Goal: Use online tool/utility

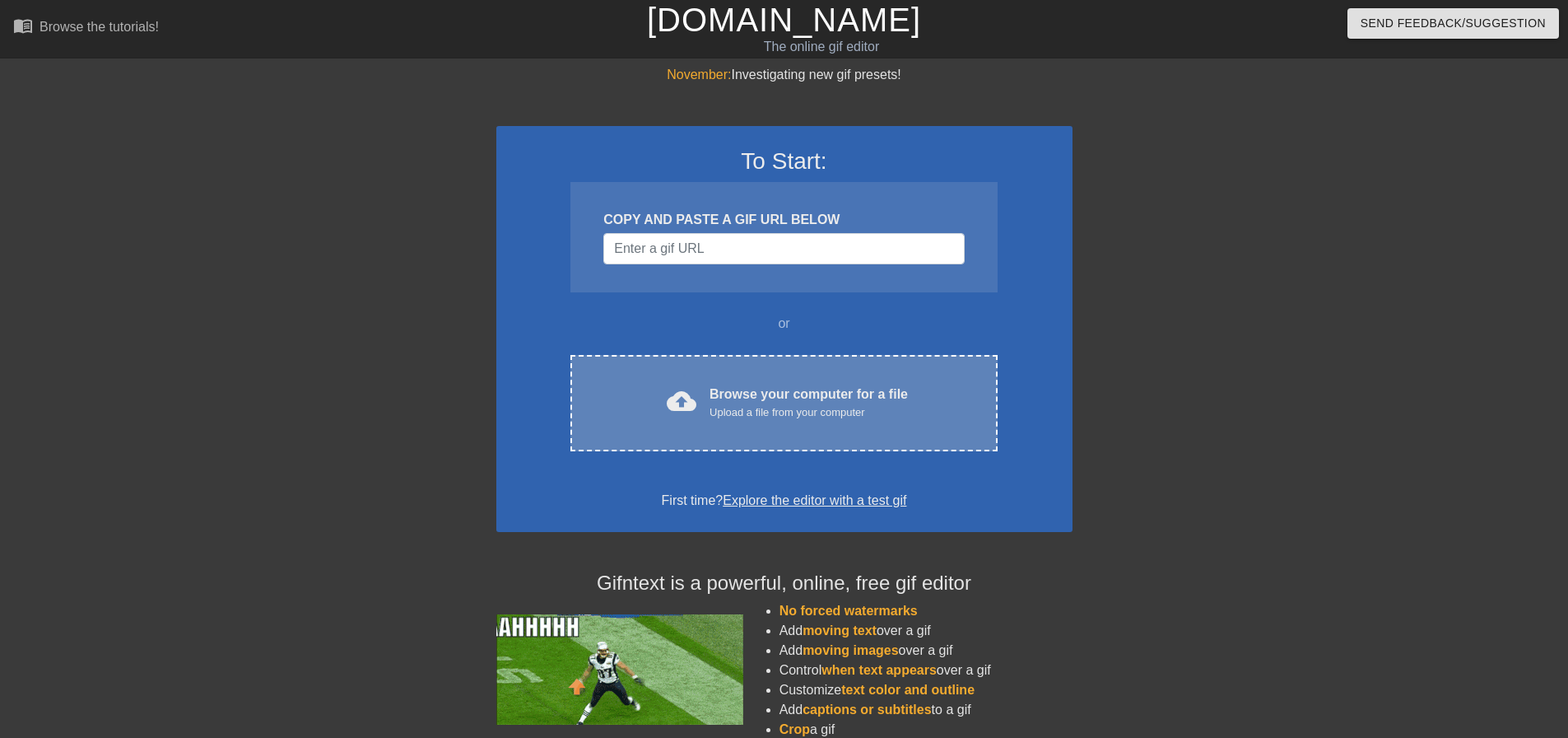
click at [702, 378] on div "cloud_upload Browse your computer for a file Upload a file from your computer C…" at bounding box center [784, 403] width 426 height 97
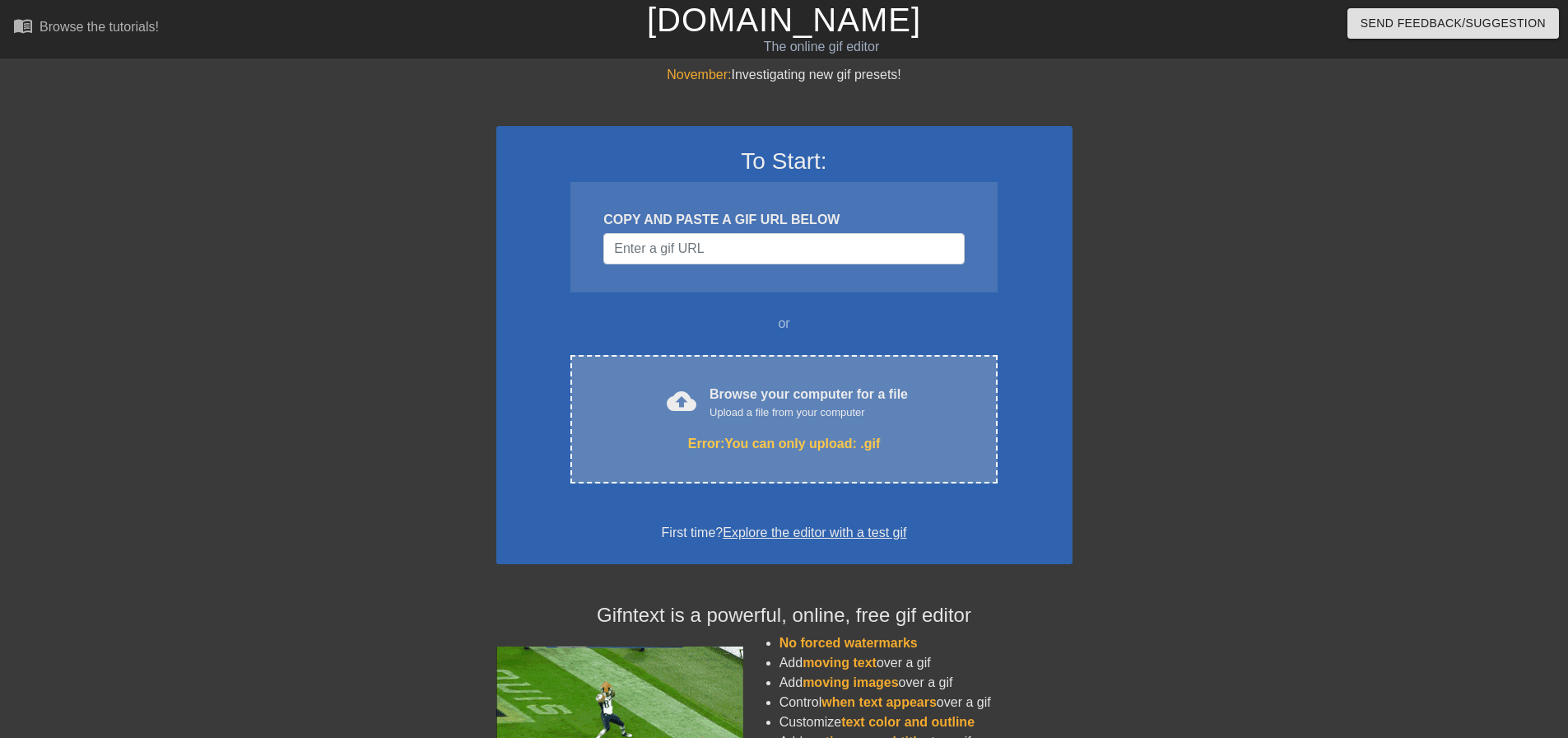
click at [790, 428] on div "cloud_upload Browse your computer for a file Upload a file from your computer E…" at bounding box center [784, 420] width 426 height 128
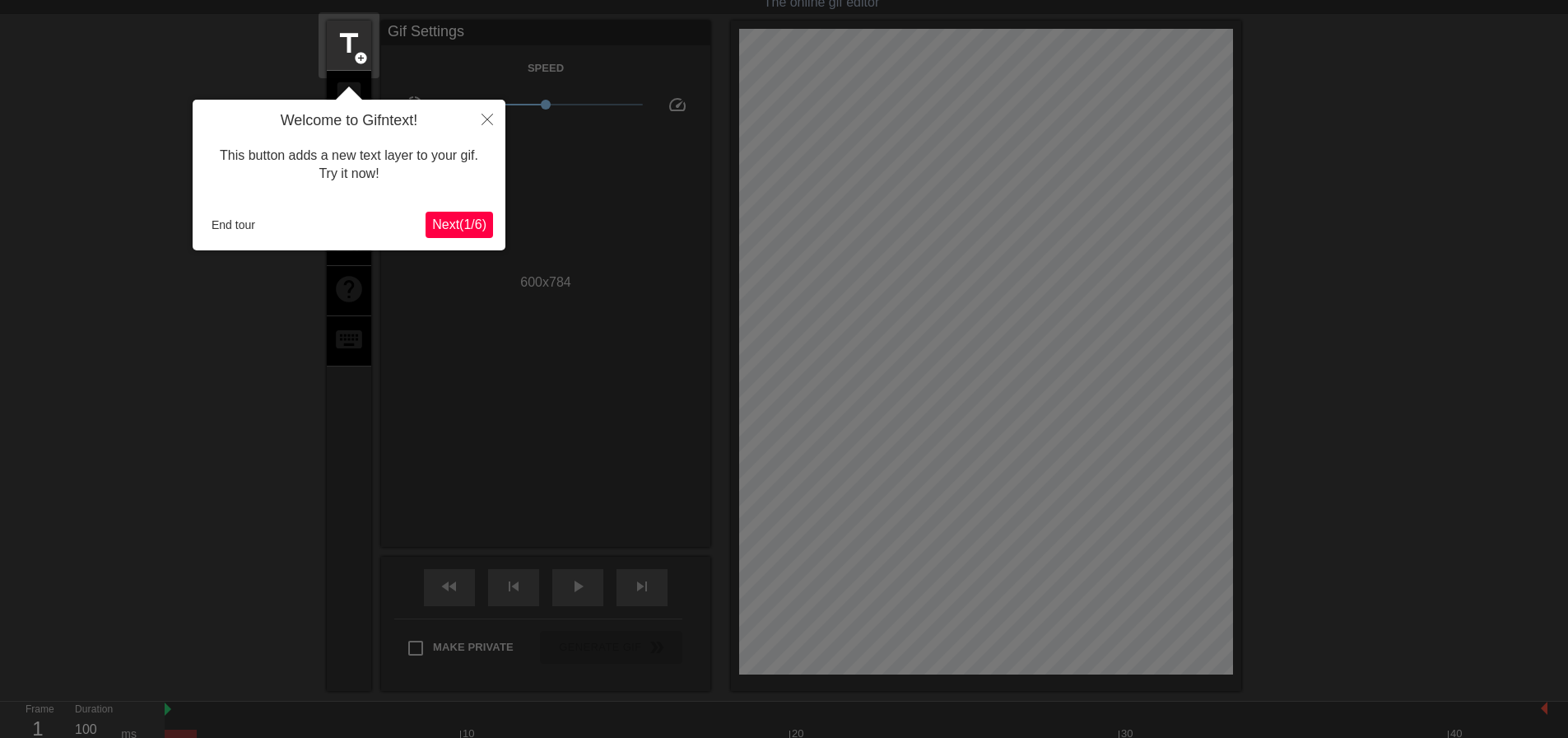
scroll to position [40, 0]
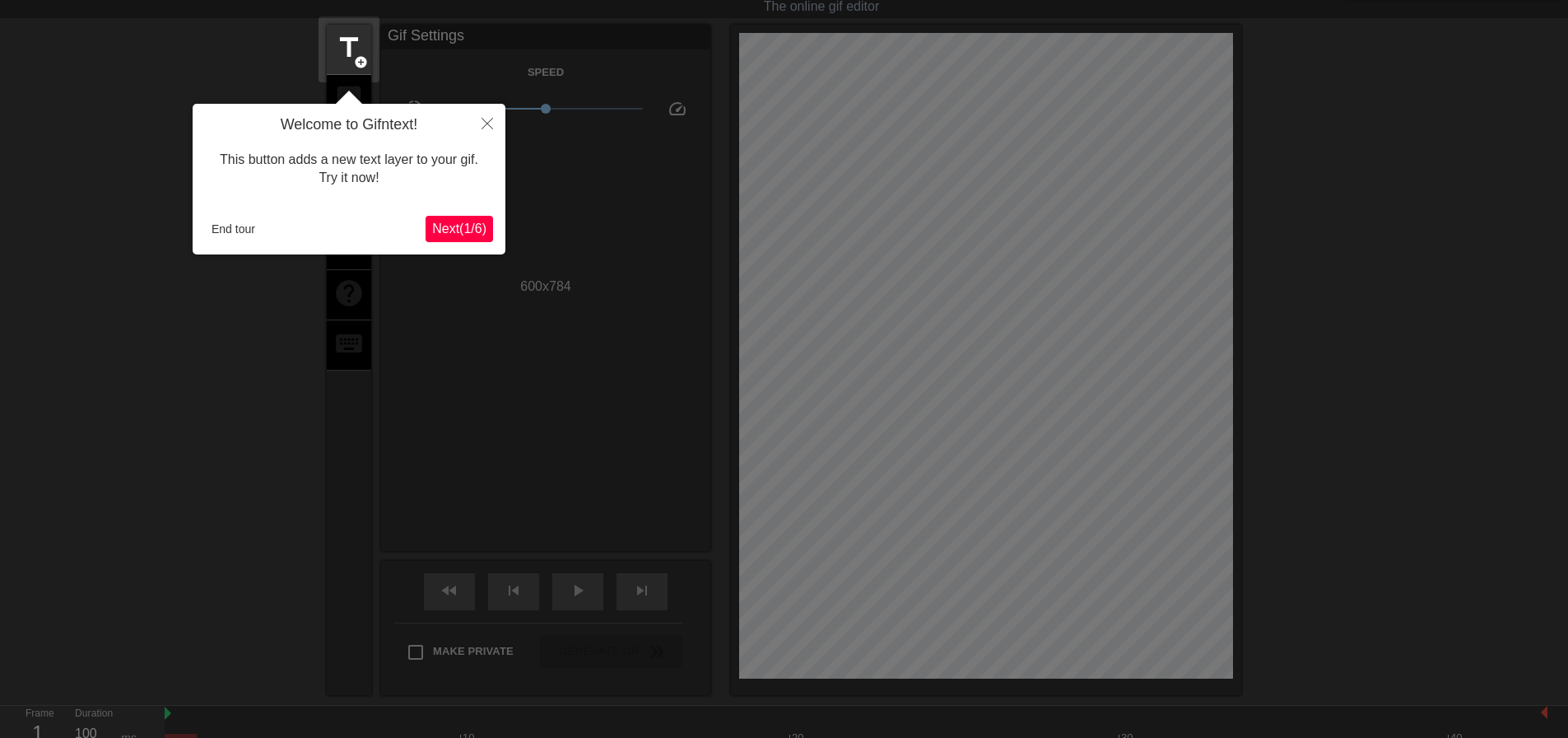
click at [460, 229] on span "Next ( 1 / 6 )" at bounding box center [459, 229] width 54 height 14
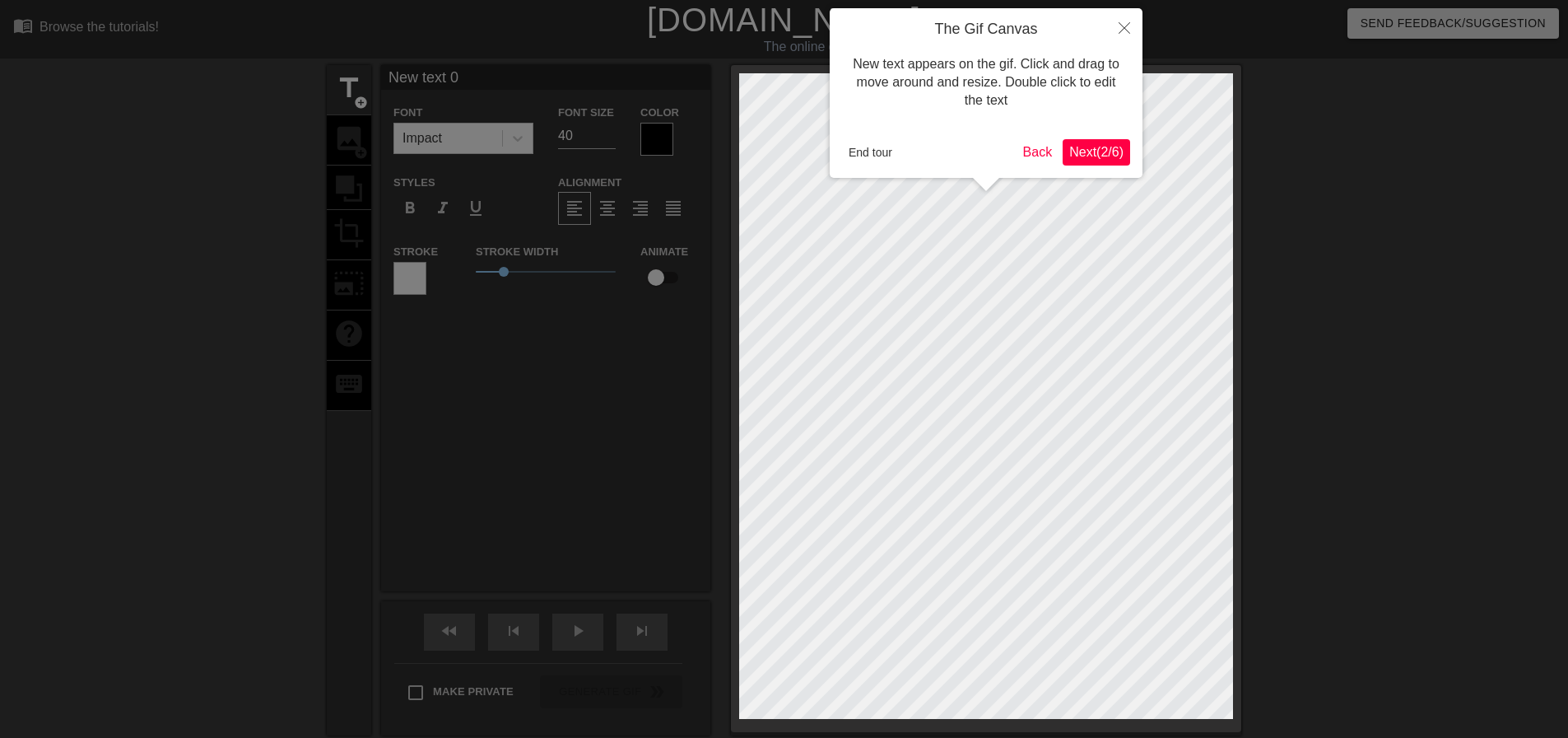
click at [1110, 150] on span "Next ( 2 / 6 )" at bounding box center [1096, 152] width 54 height 14
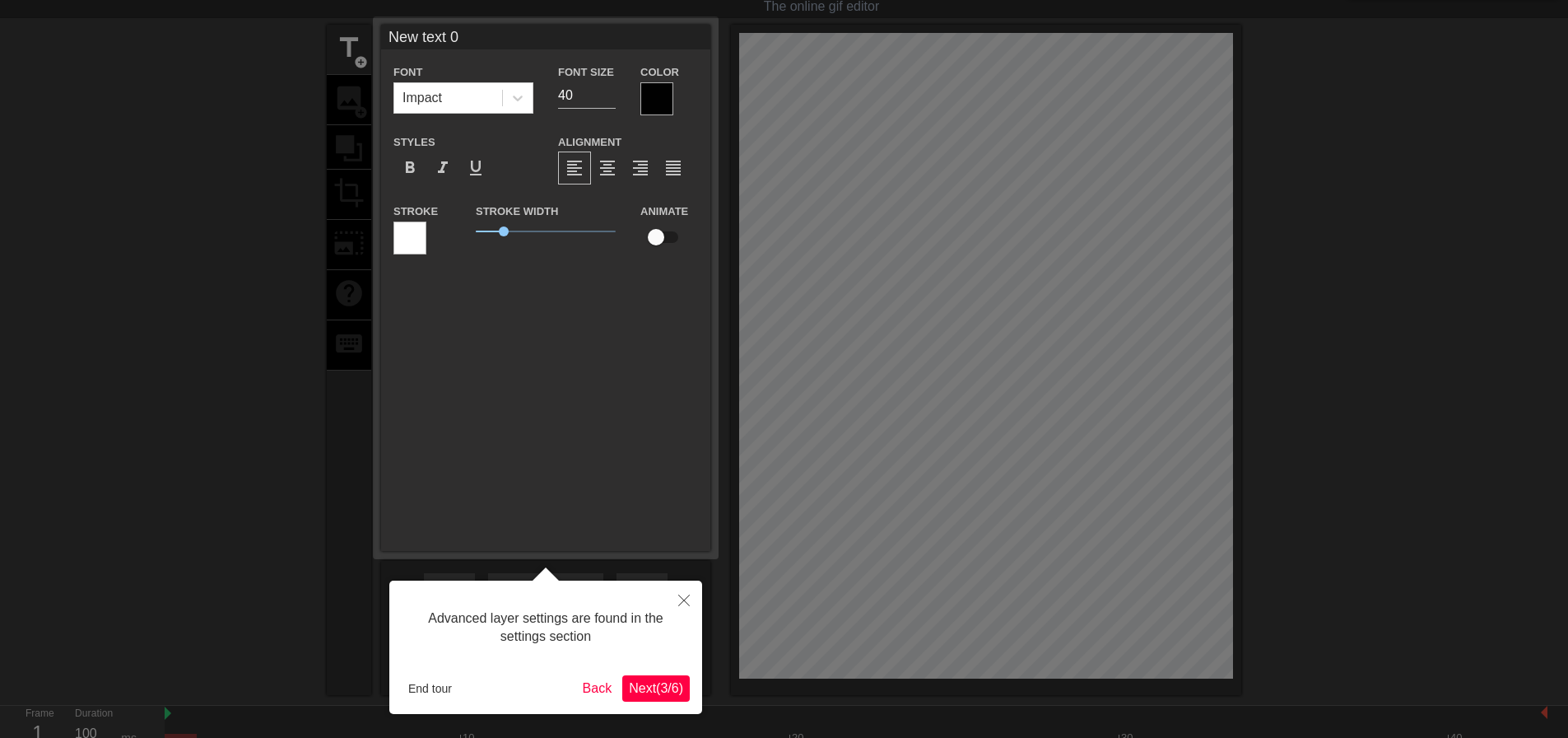
click at [653, 686] on span "Next ( 3 / 6 )" at bounding box center [656, 687] width 54 height 14
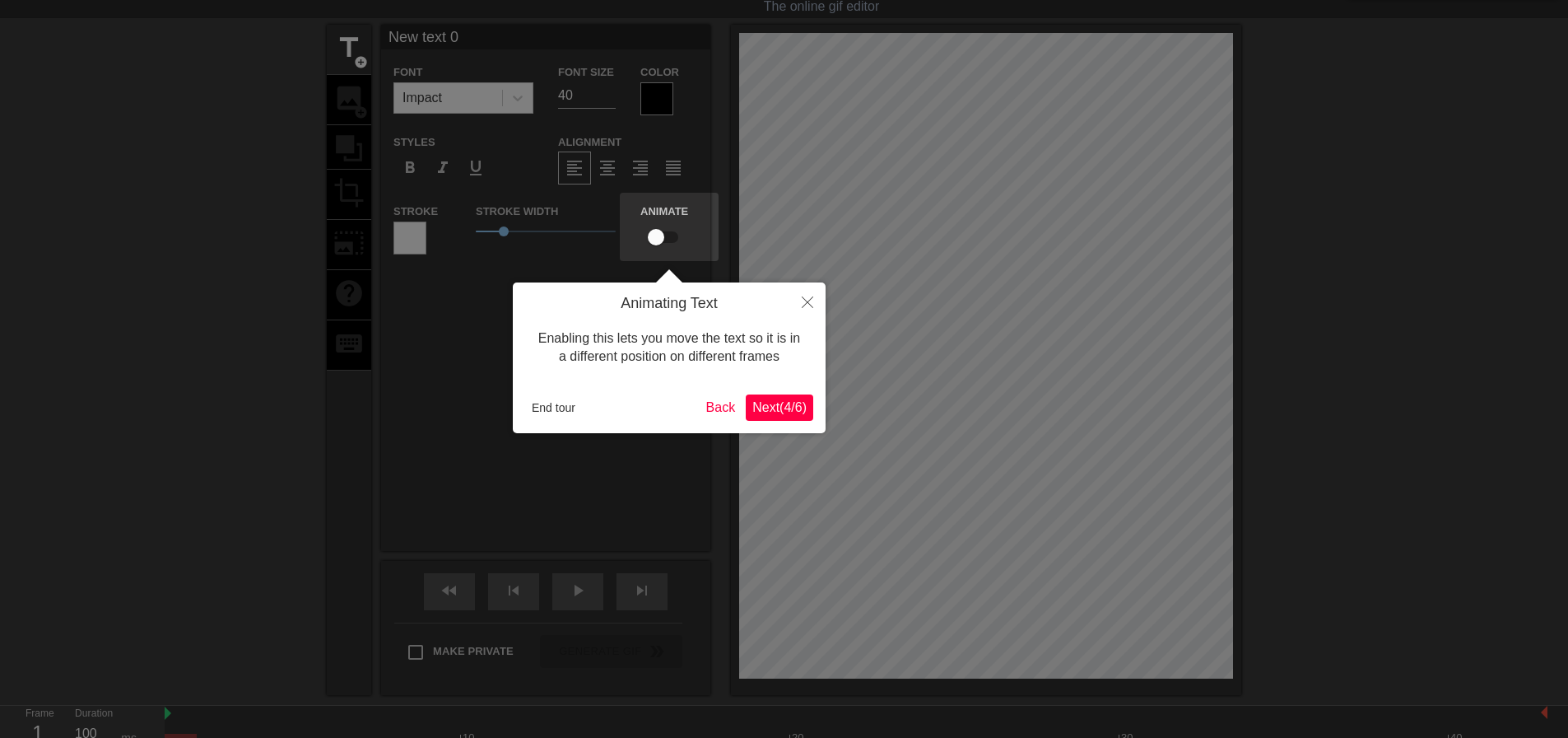
scroll to position [0, 0]
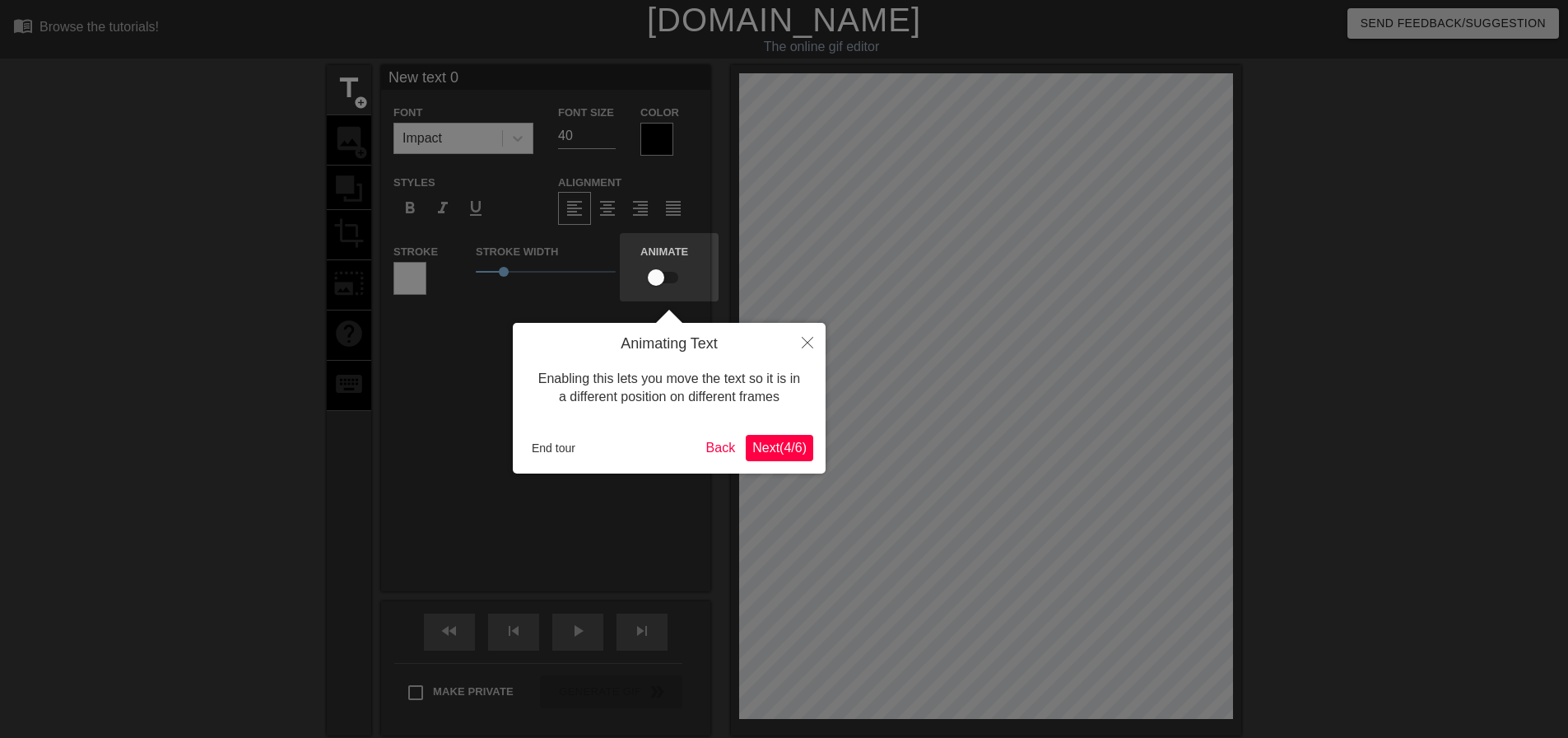
click at [783, 449] on span "Next ( 4 / 6 )" at bounding box center [779, 448] width 54 height 14
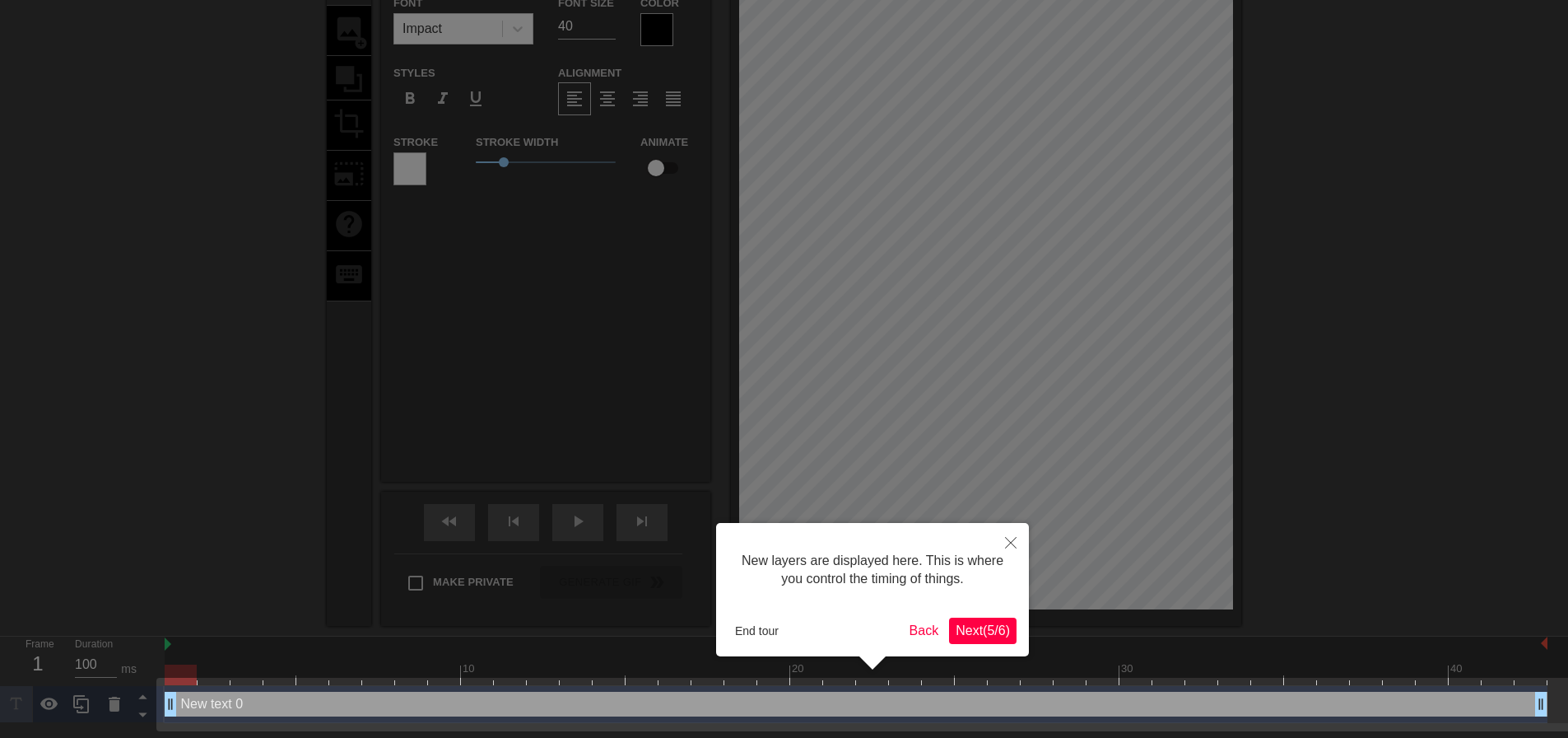
click at [996, 633] on span "Next ( 5 / 6 )" at bounding box center [983, 630] width 54 height 14
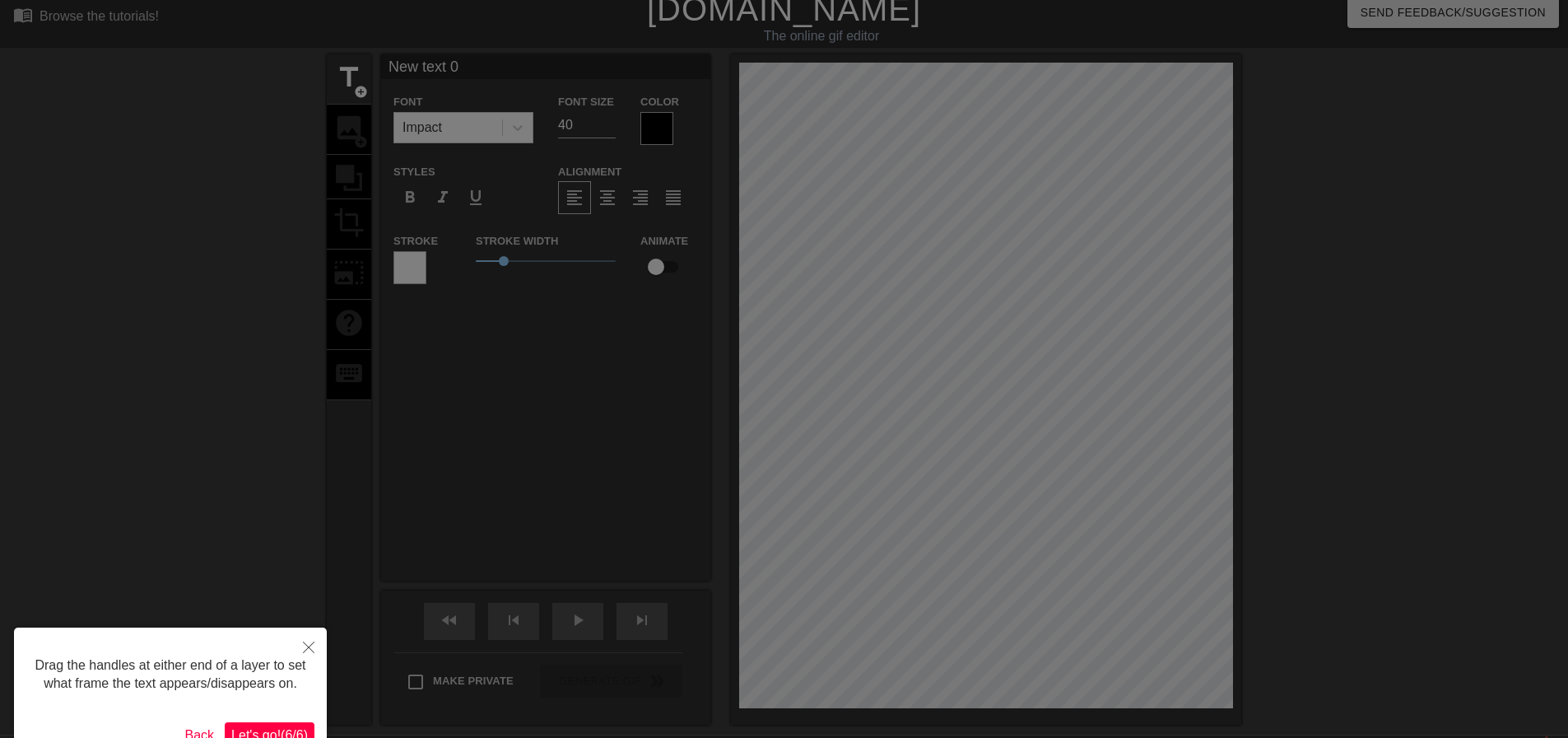
scroll to position [0, 0]
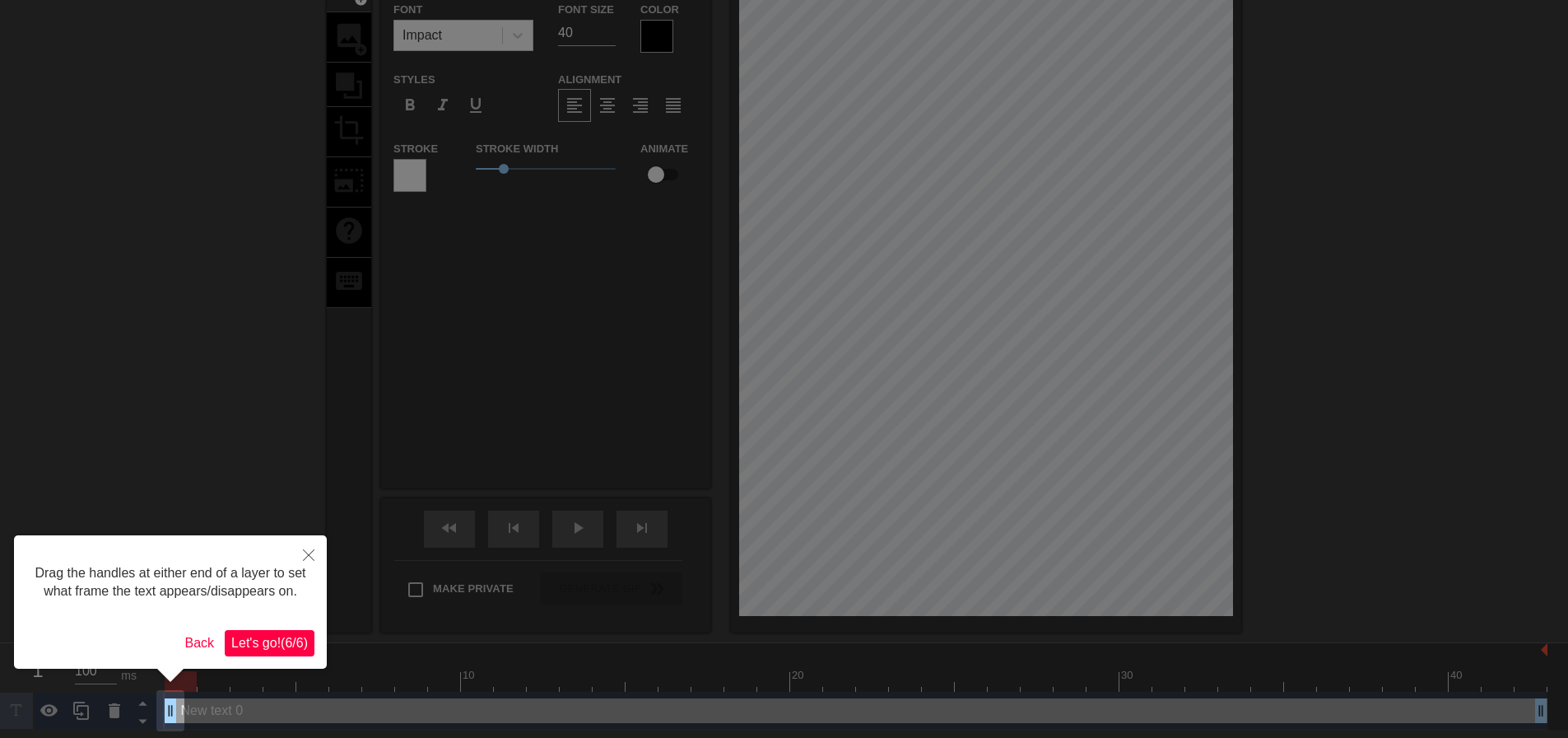
click at [273, 637] on span "Let's go! ( 6 / 6 )" at bounding box center [269, 643] width 76 height 14
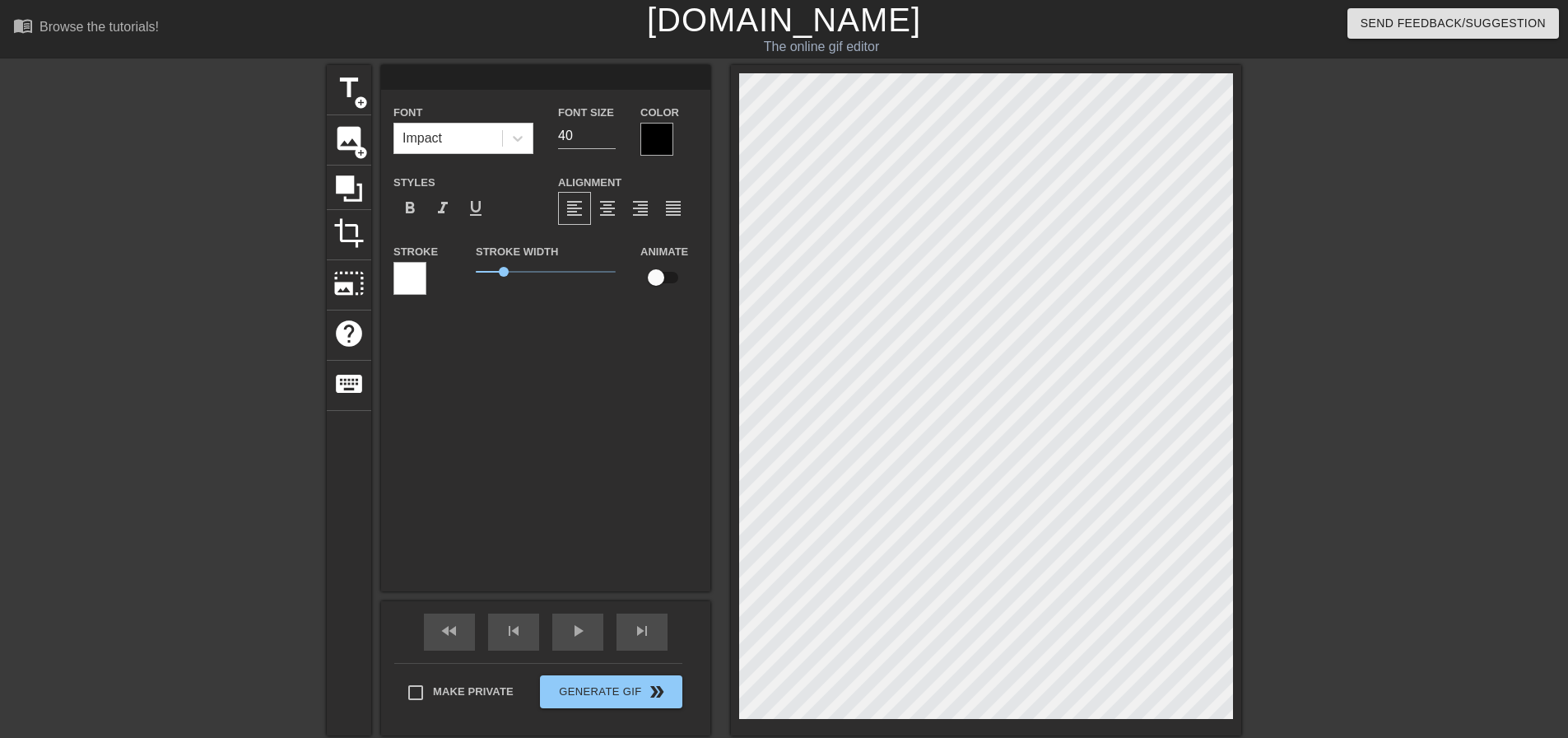
scroll to position [3, 3]
click at [338, 145] on span "image" at bounding box center [349, 138] width 32 height 32
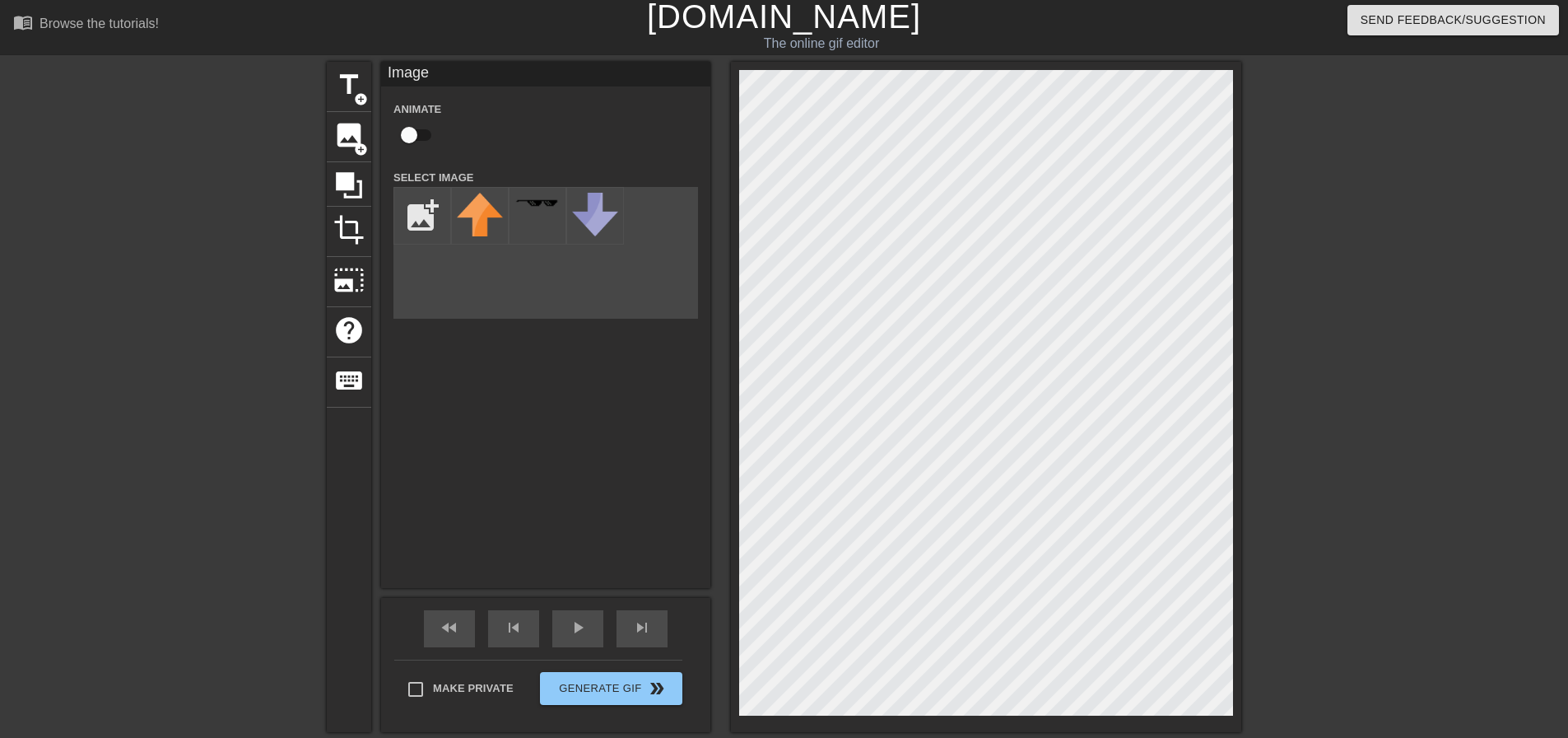
scroll to position [0, 0]
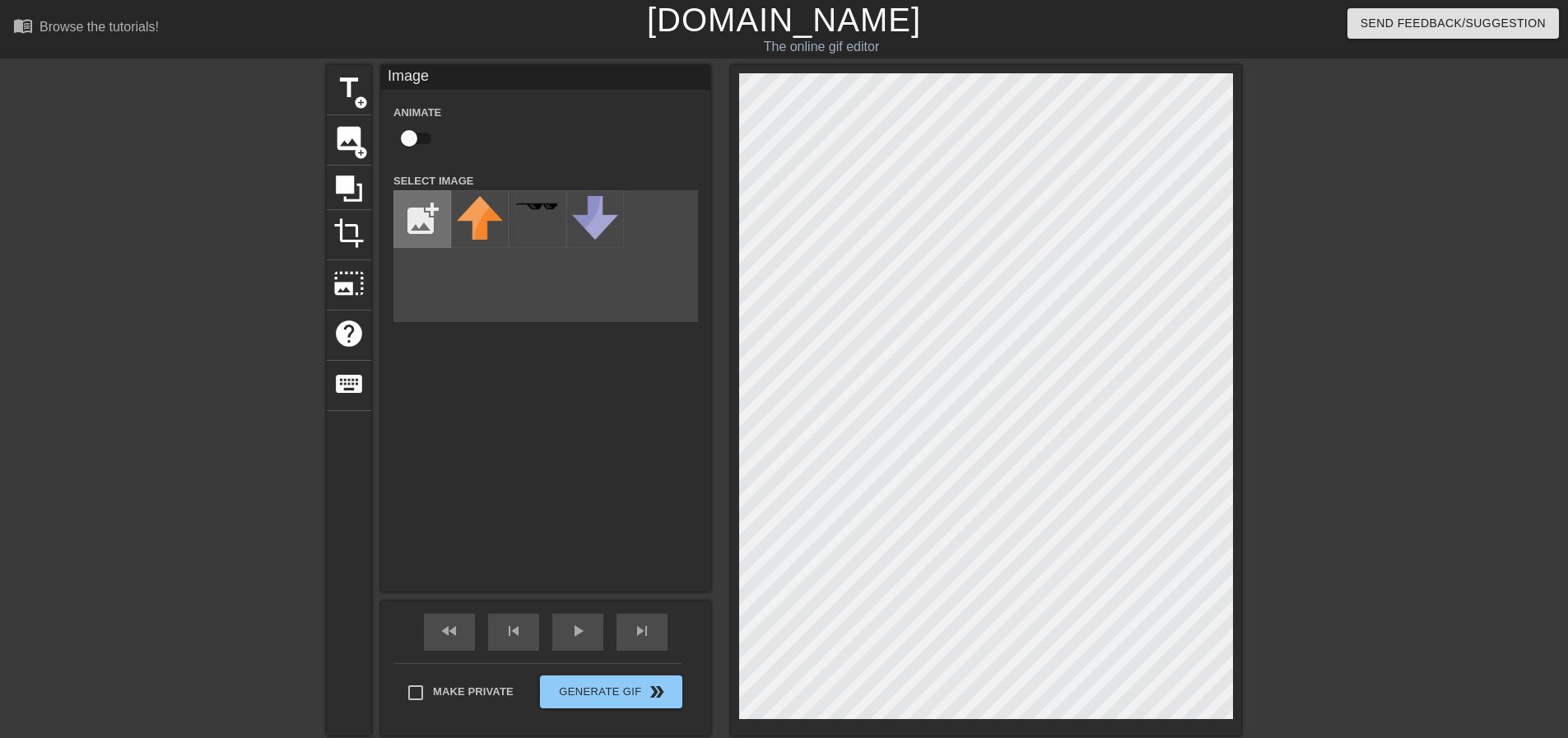
click at [439, 223] on input "file" at bounding box center [422, 218] width 56 height 56
type input "C:\fakepath\ezgif-1be17494d74471.gif"
click at [493, 209] on img at bounding box center [480, 213] width 46 height 34
click at [1333, 436] on div at bounding box center [1385, 312] width 247 height 494
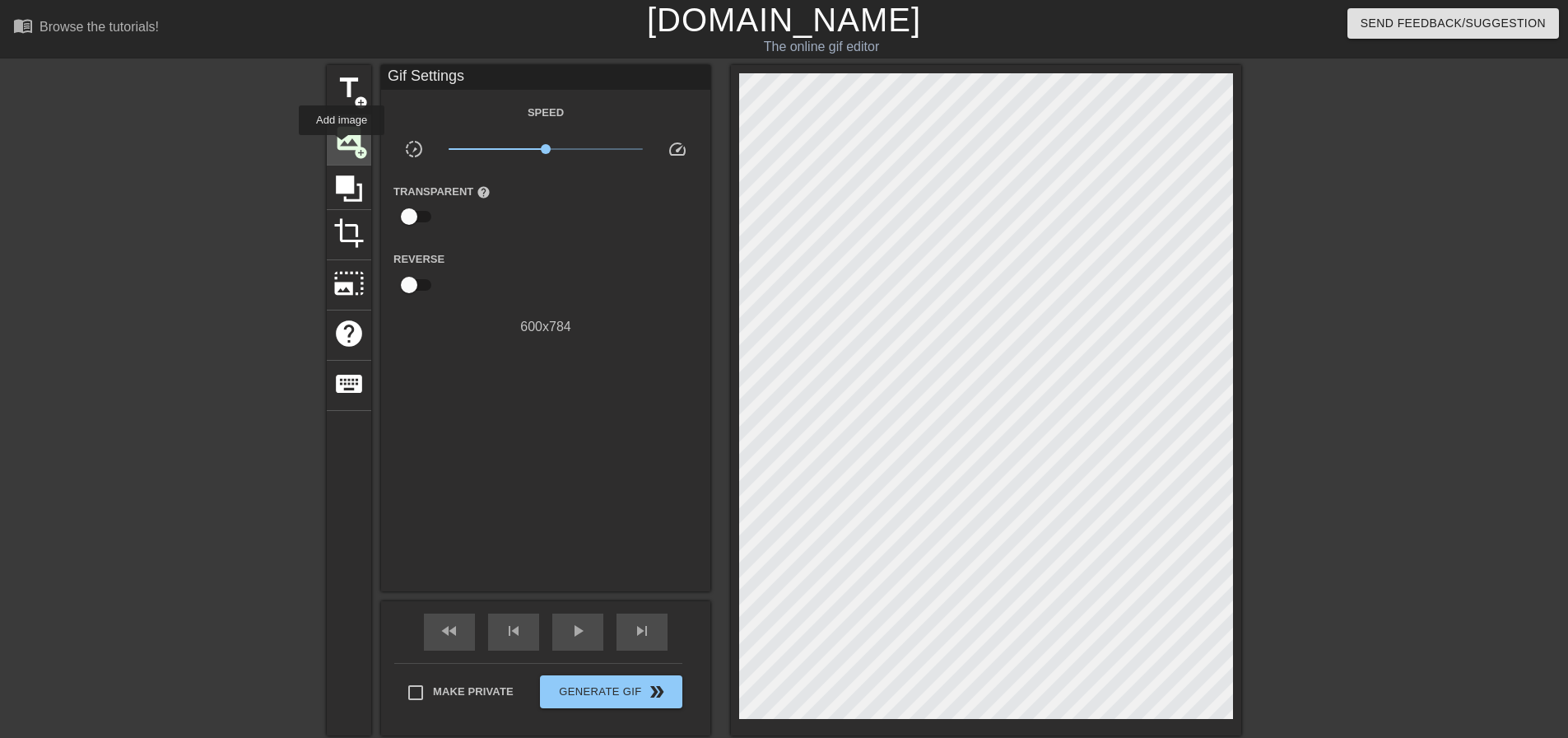
click at [342, 146] on span "image" at bounding box center [349, 138] width 32 height 32
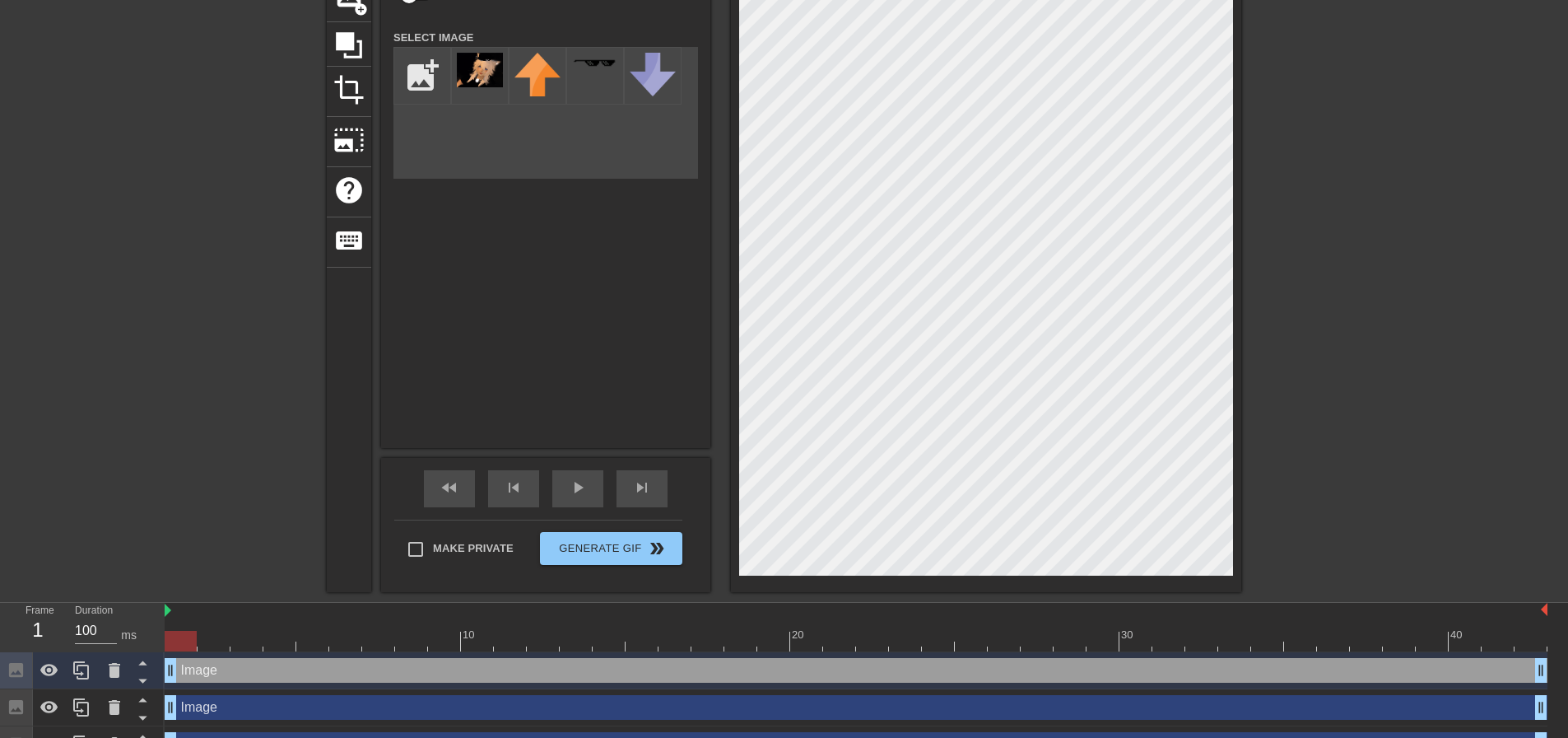
scroll to position [164, 0]
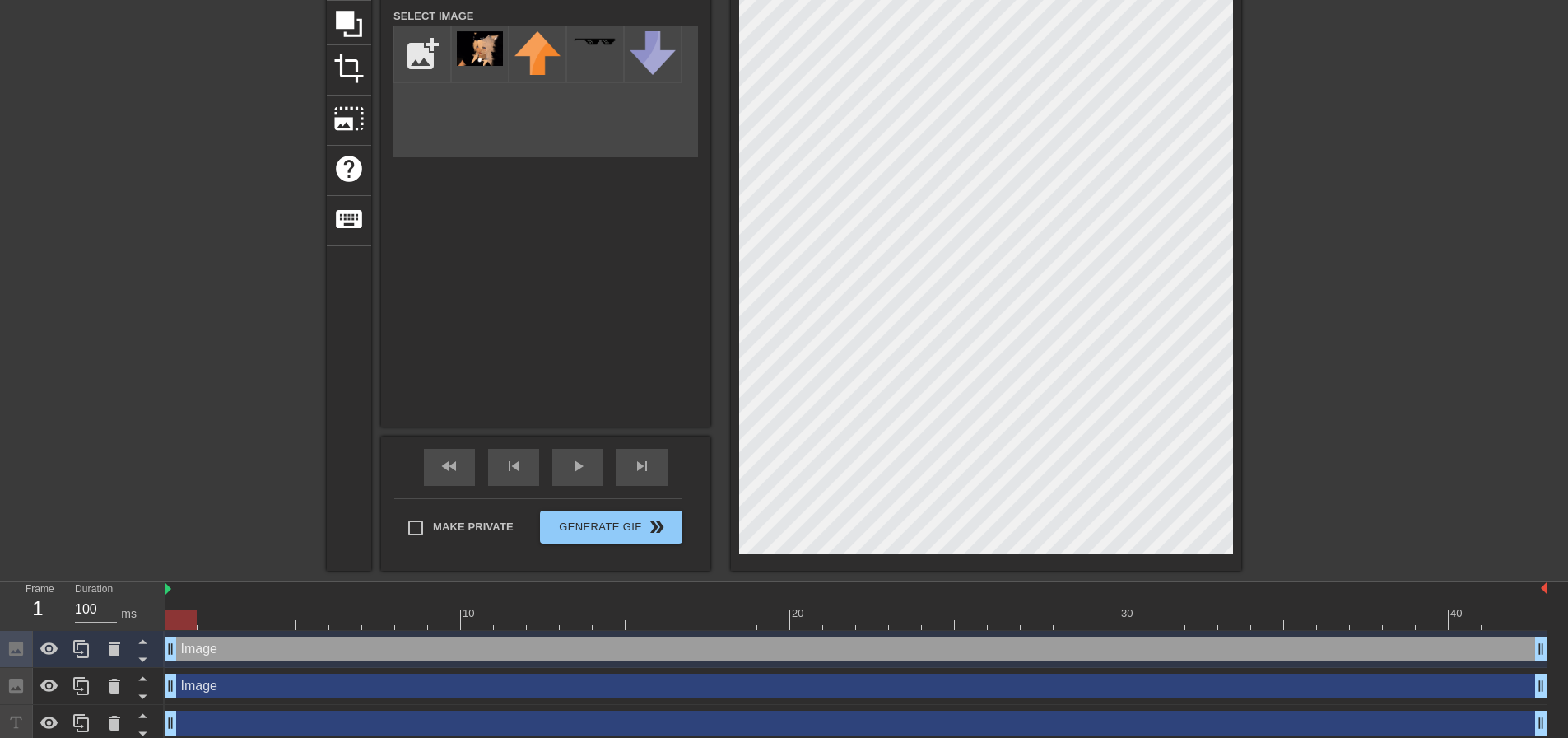
click at [168, 234] on div "title add_circle image add_circle crop photo_size_select_large help keyboard Im…" at bounding box center [784, 235] width 1568 height 670
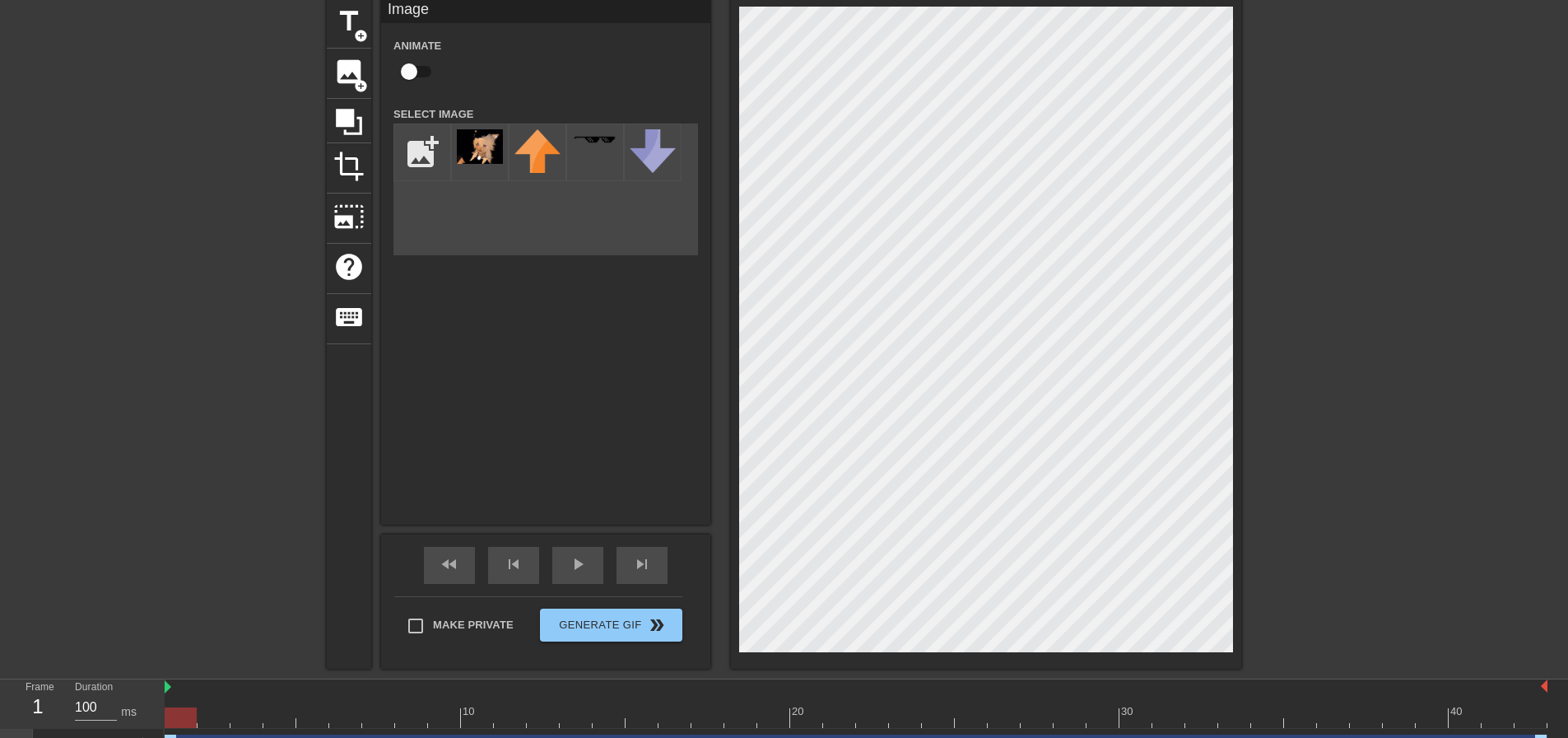
scroll to position [82, 0]
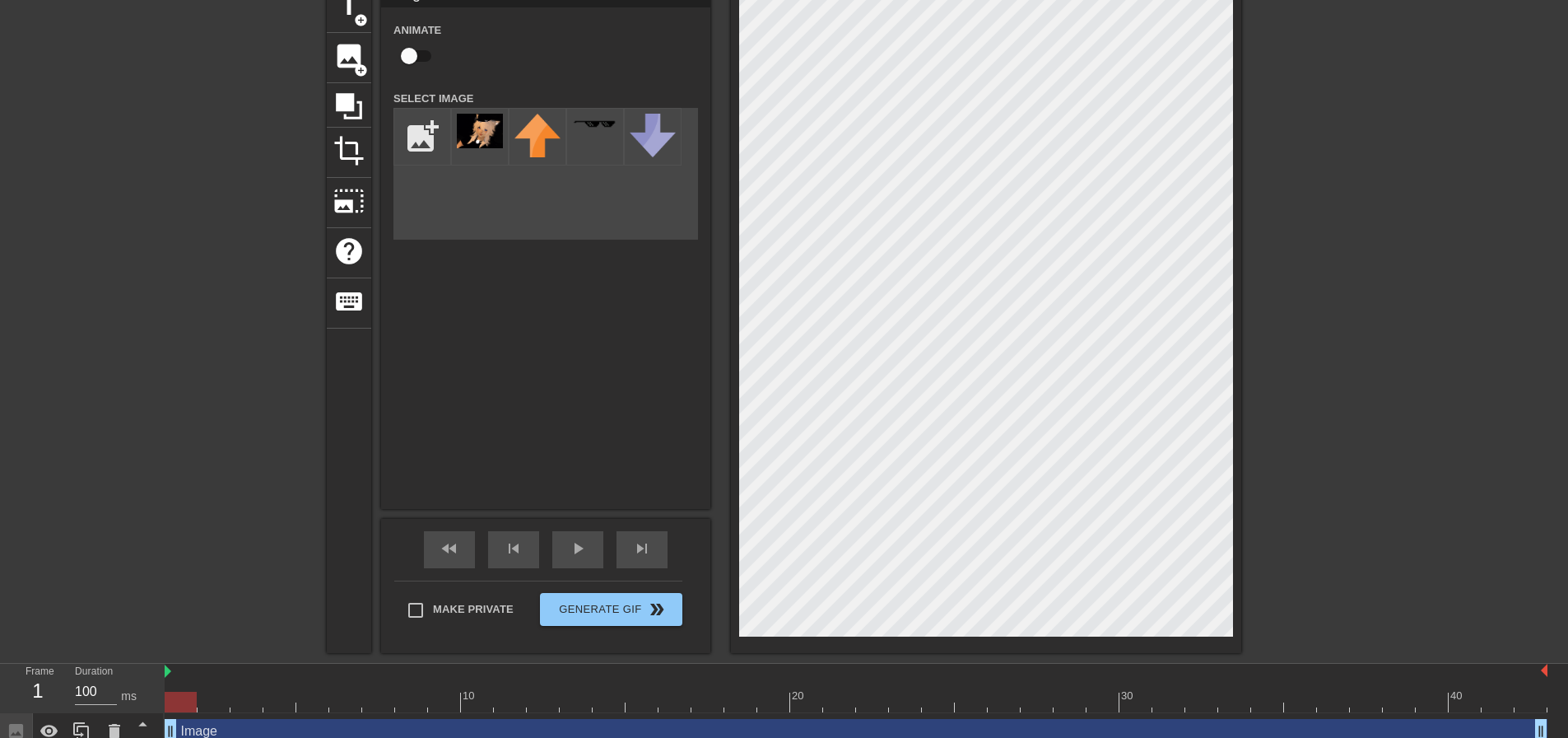
click at [662, 525] on div "title add_circle image add_circle crop photo_size_select_large help keyboard Im…" at bounding box center [784, 318] width 915 height 670
click at [1248, 612] on div "title add_circle image add_circle crop photo_size_select_large help keyboard Im…" at bounding box center [784, 318] width 1568 height 670
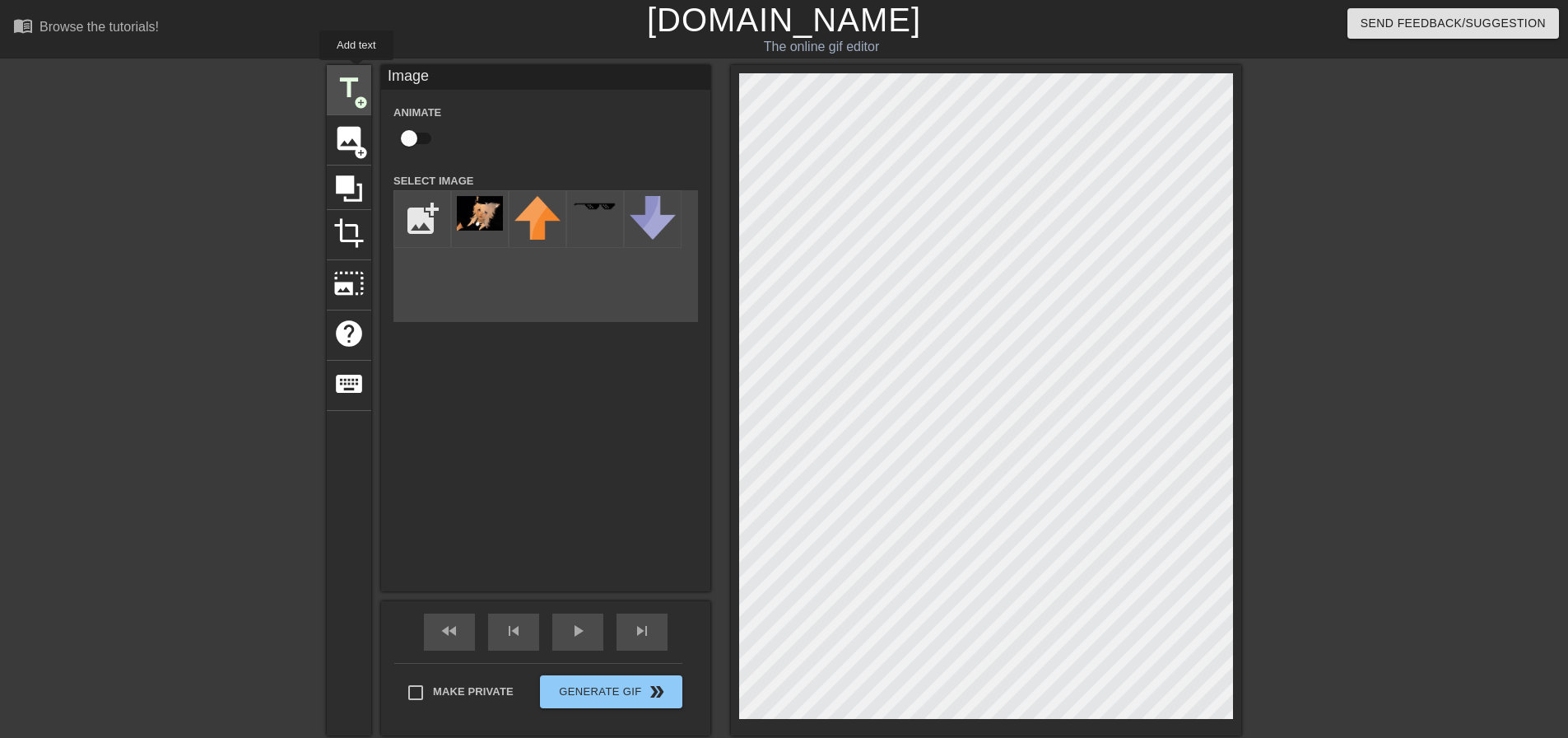
click at [356, 72] on div "title add_circle" at bounding box center [349, 90] width 45 height 51
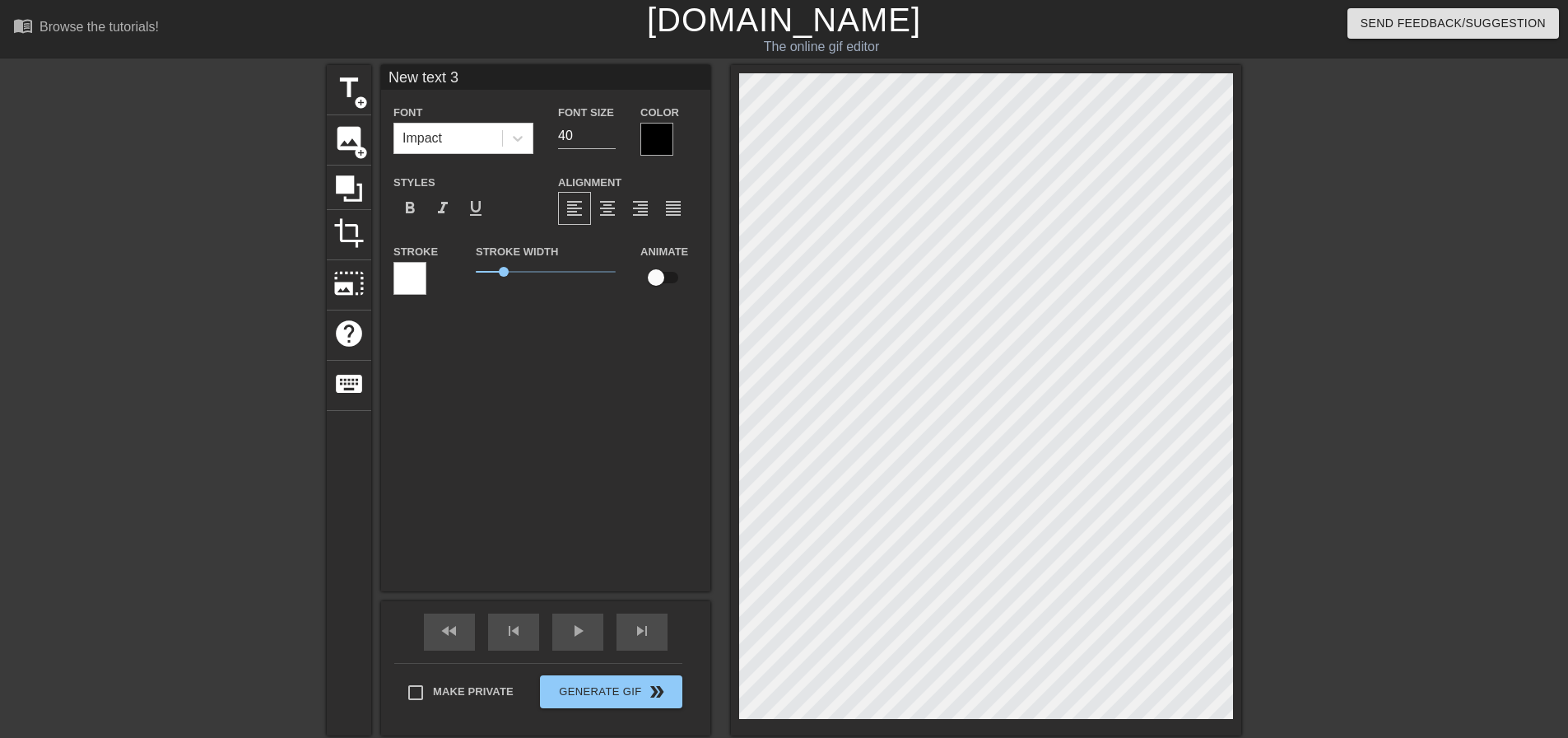
scroll to position [3, 5]
type input "t"
type textarea "t"
type input "tu"
type textarea "tu"
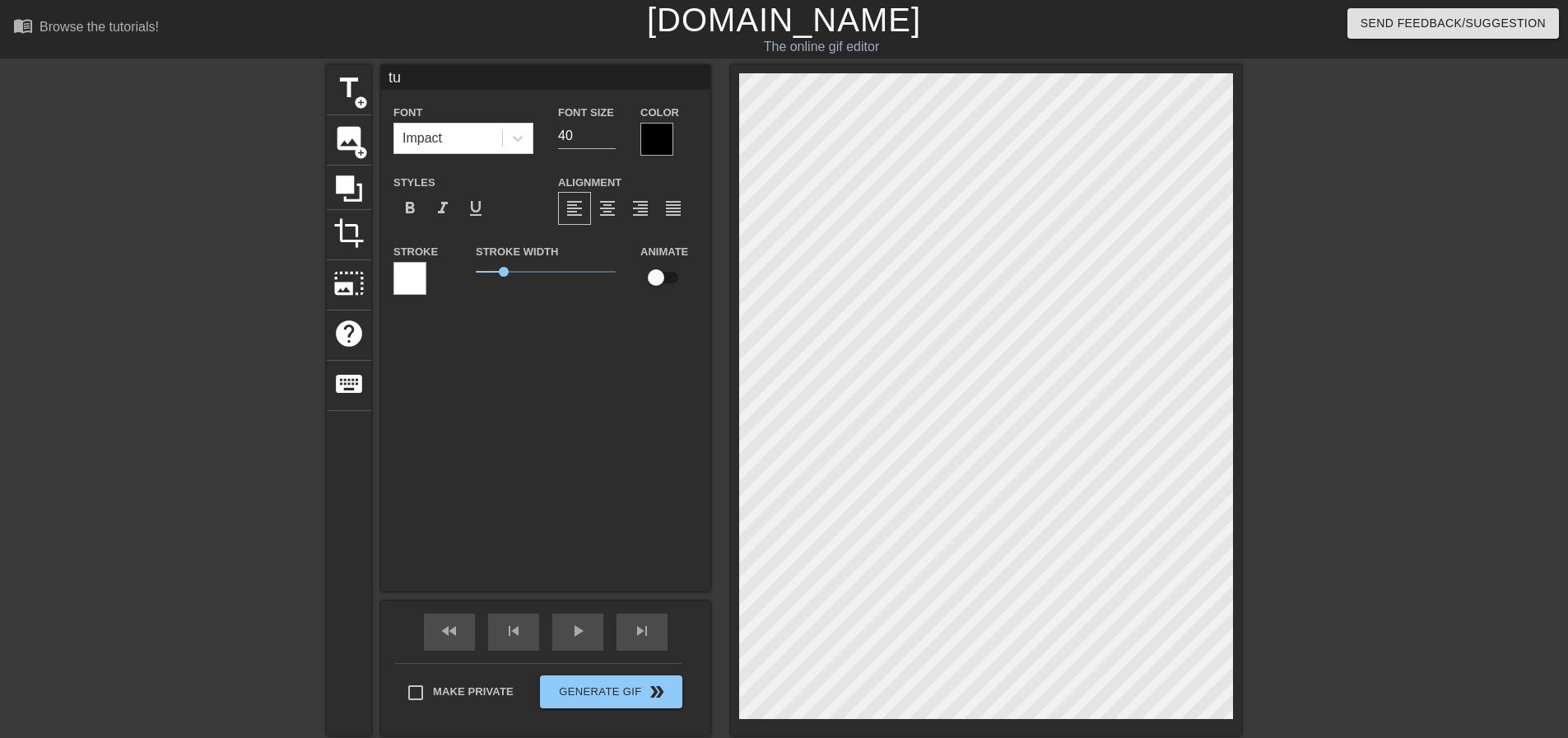
scroll to position [3, 2]
type input "tum"
type textarea "tum"
type input "tumb"
type textarea "tumb"
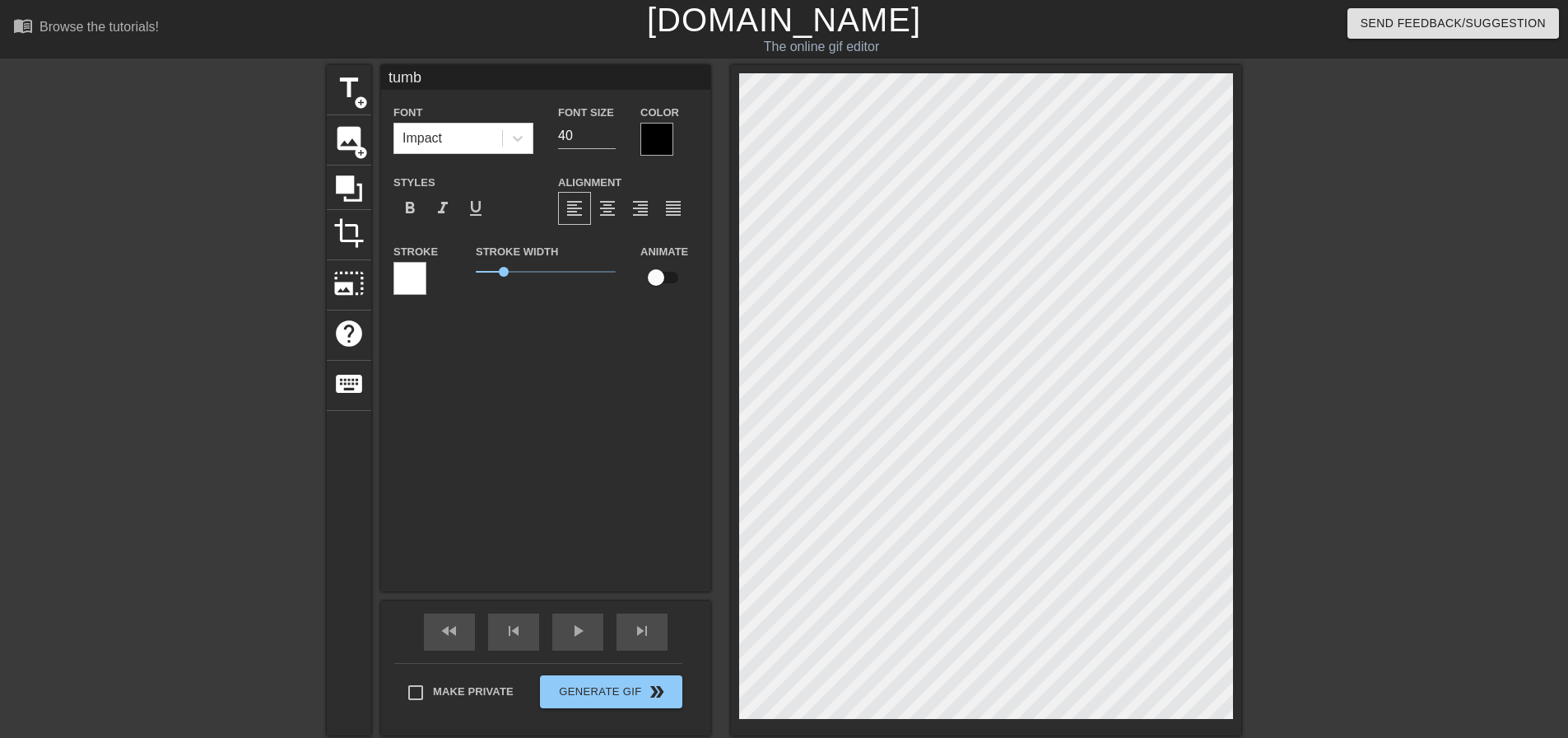
type input "tumbi"
type textarea "tumbi"
type input "tumbie"
type textarea "tumbie"
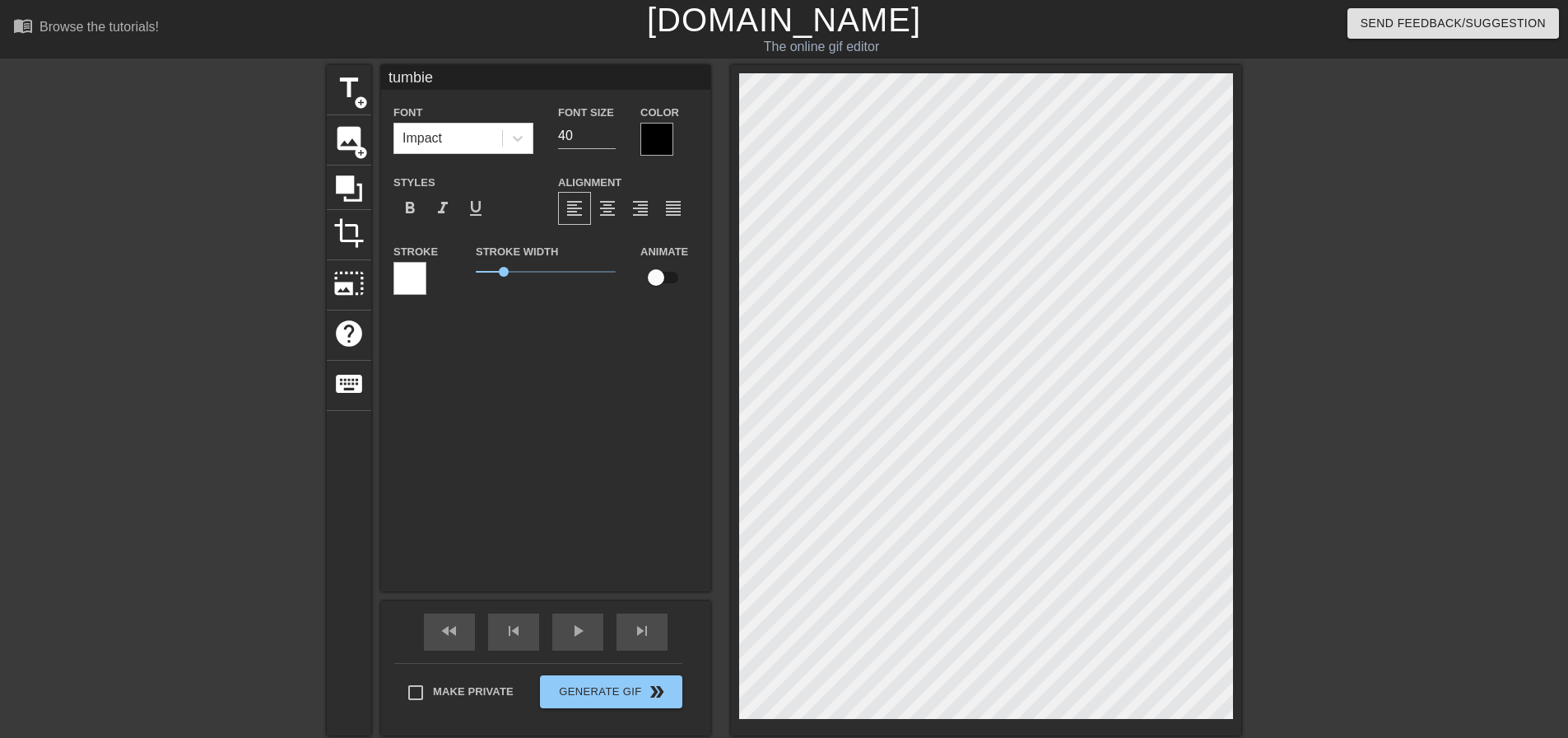
type input "tumbies"
type textarea "tumbies"
click at [486, 146] on div "Impact" at bounding box center [448, 138] width 108 height 30
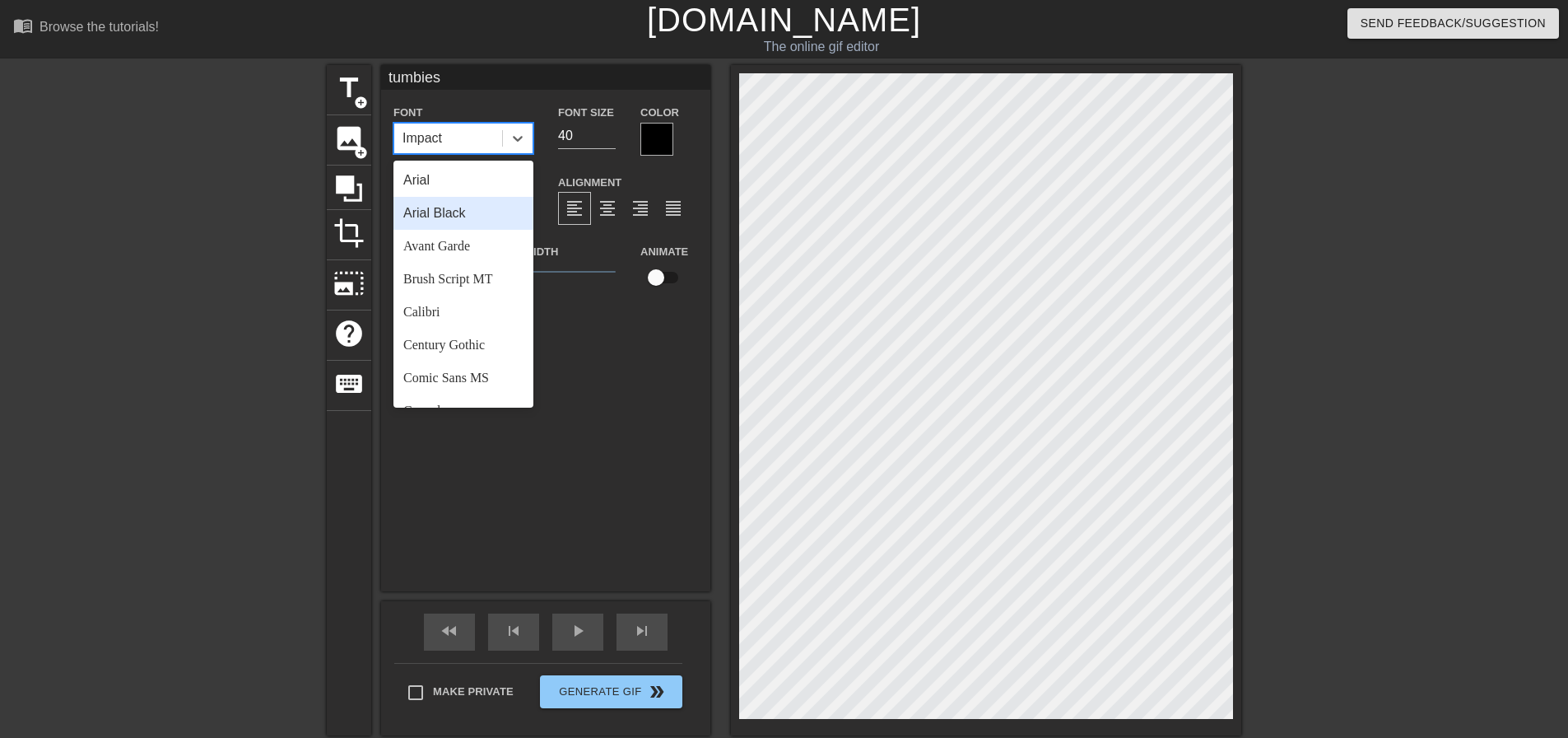
click at [467, 209] on div "Arial Black" at bounding box center [464, 213] width 140 height 33
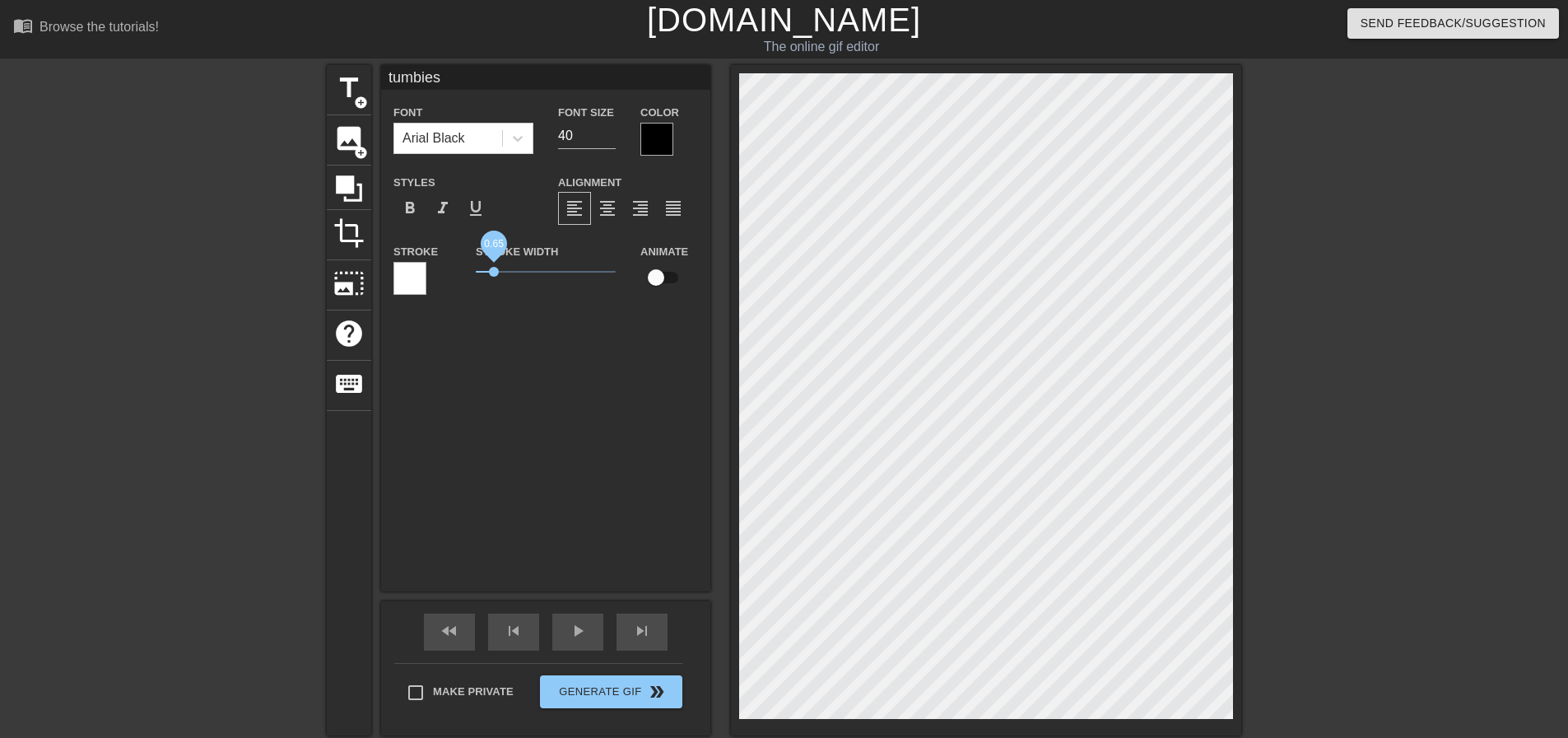
click at [494, 265] on span "0.65" at bounding box center [546, 271] width 140 height 20
type input "T"
type textarea "T"
type input "TU"
type textarea "TU"
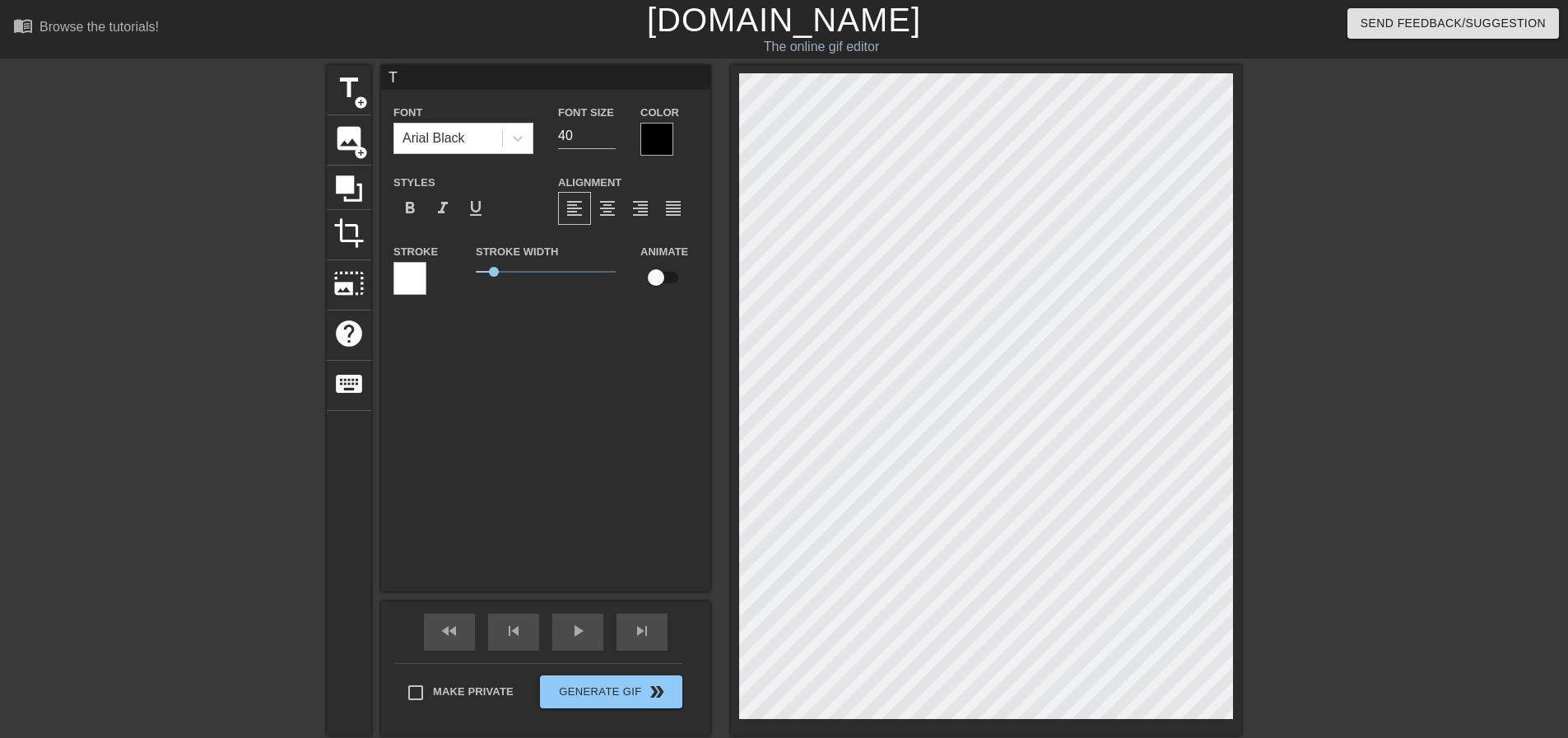
scroll to position [3, 3]
type input "TUM"
type textarea "TUM"
type input "TUMB"
type textarea "TUMB"
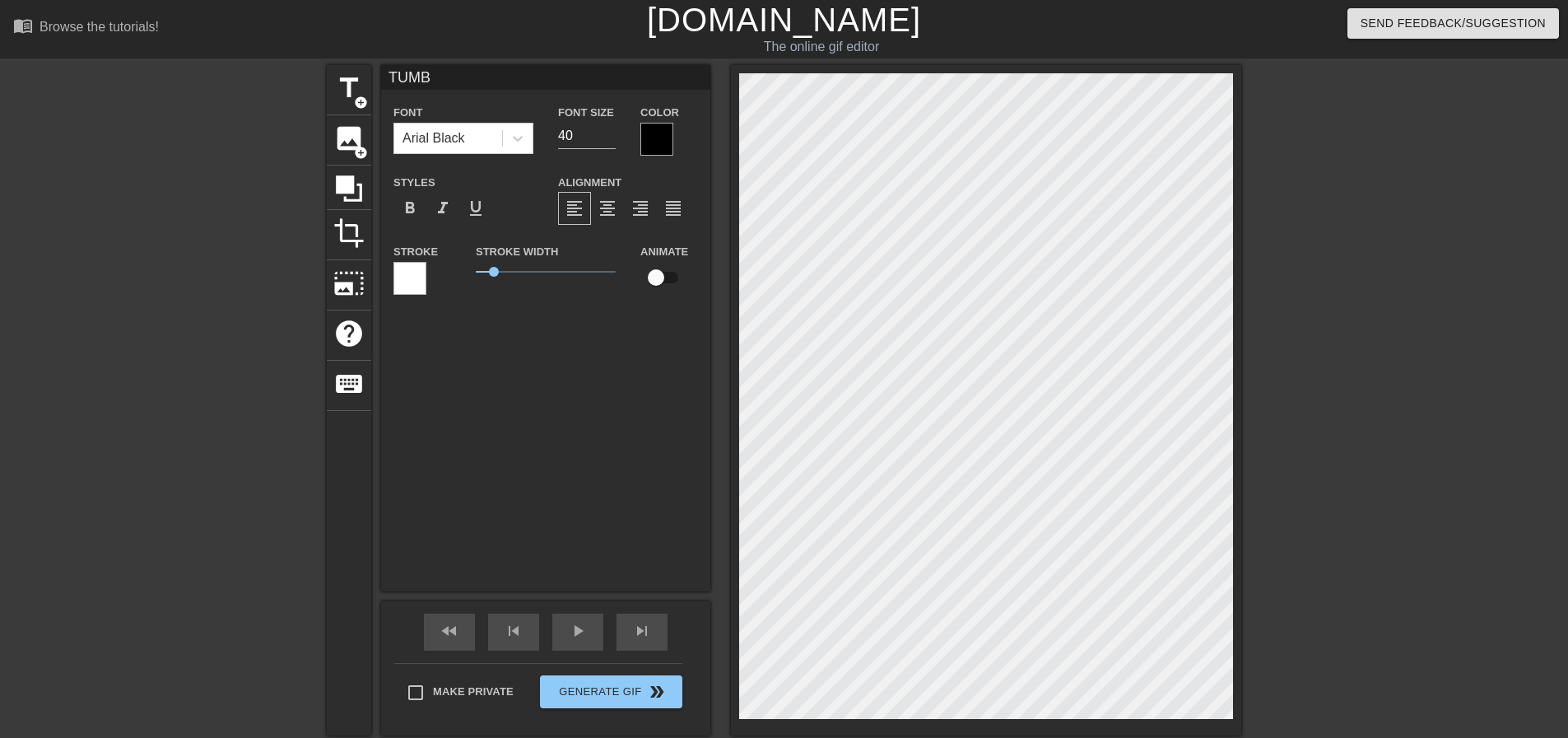
type input "TUMBI"
type textarea "TUMBI"
type input "TUMBIE"
type textarea "TUMBIE"
type input "TUMBIES"
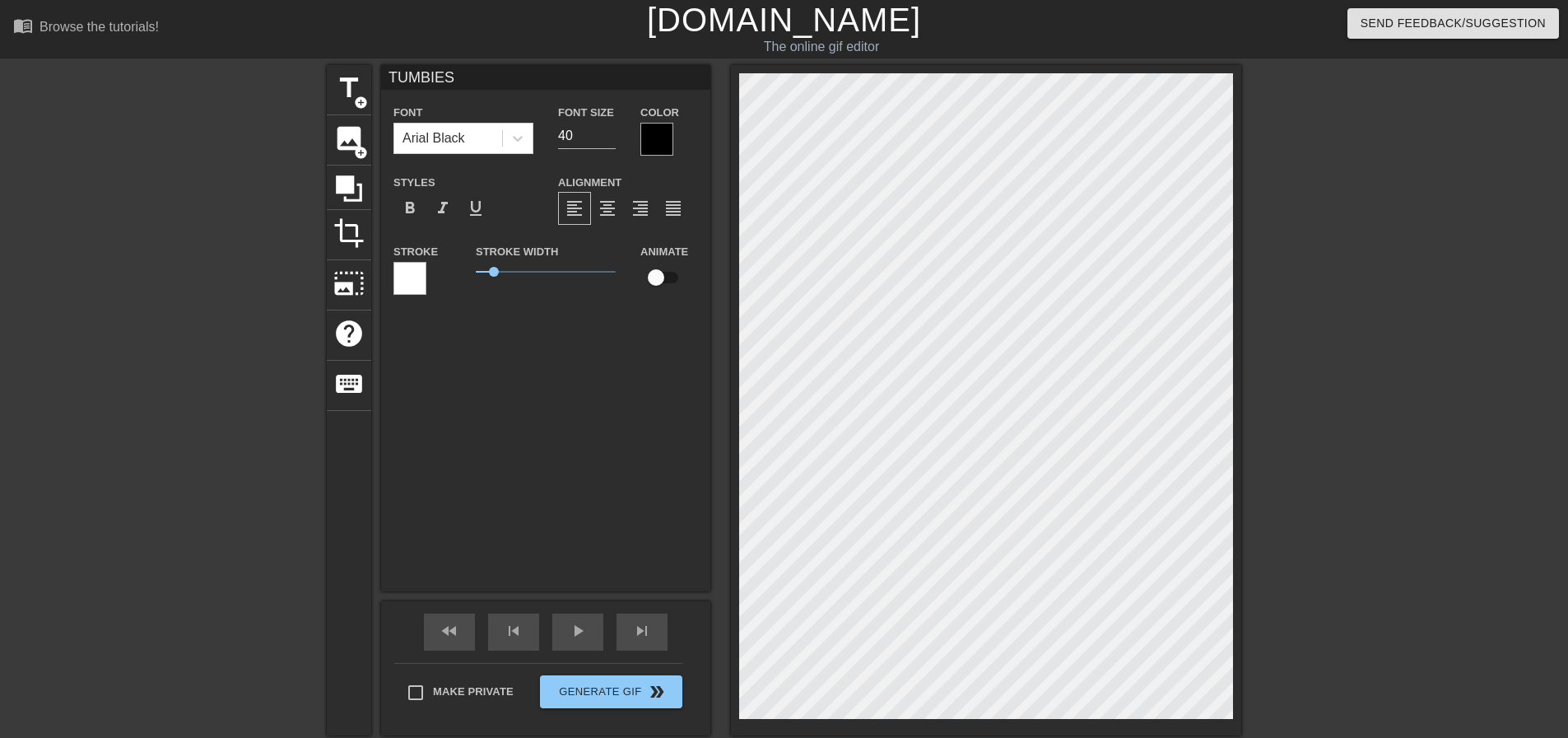
scroll to position [3, 4]
type textarea "TUMBIES"
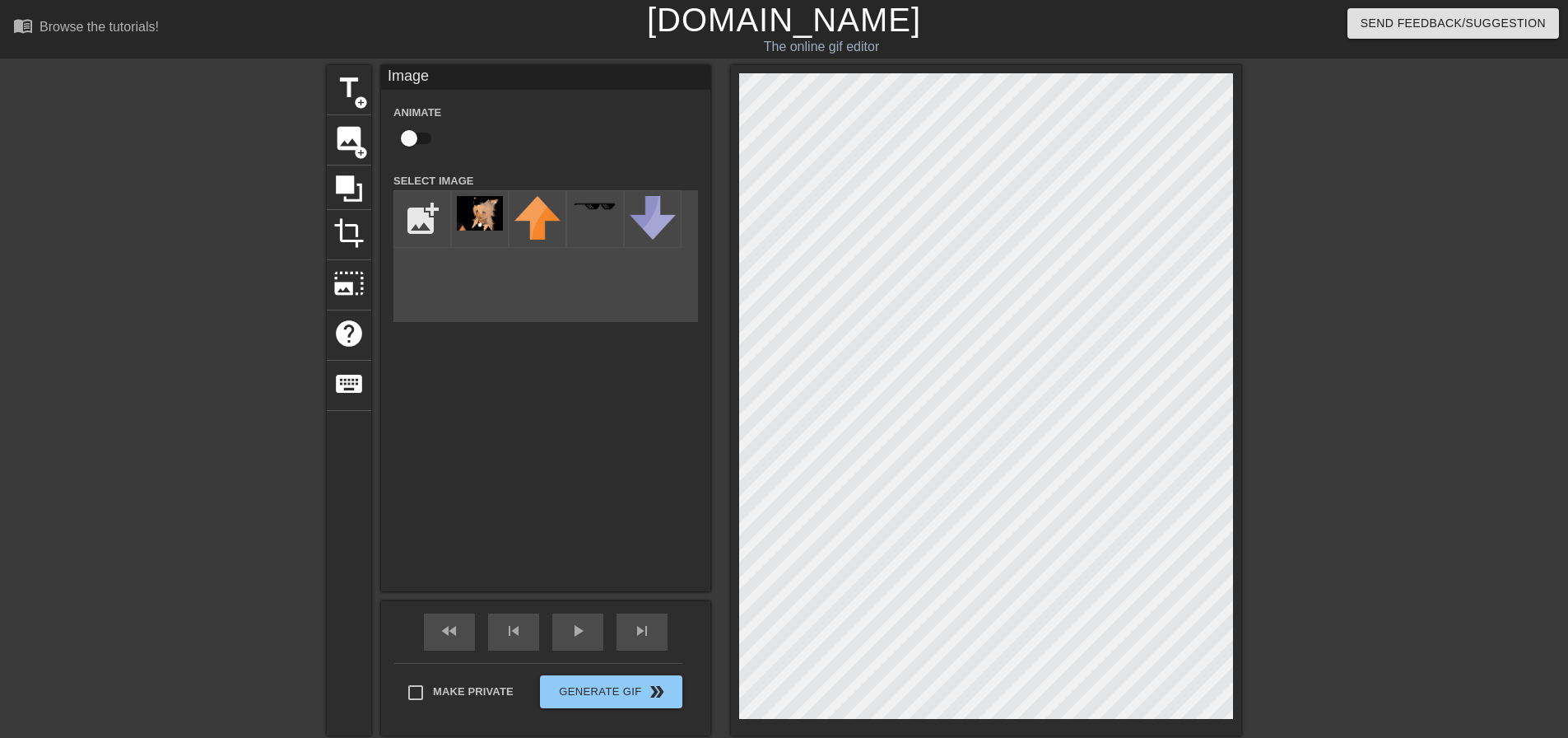
click at [1322, 308] on div at bounding box center [1385, 312] width 247 height 494
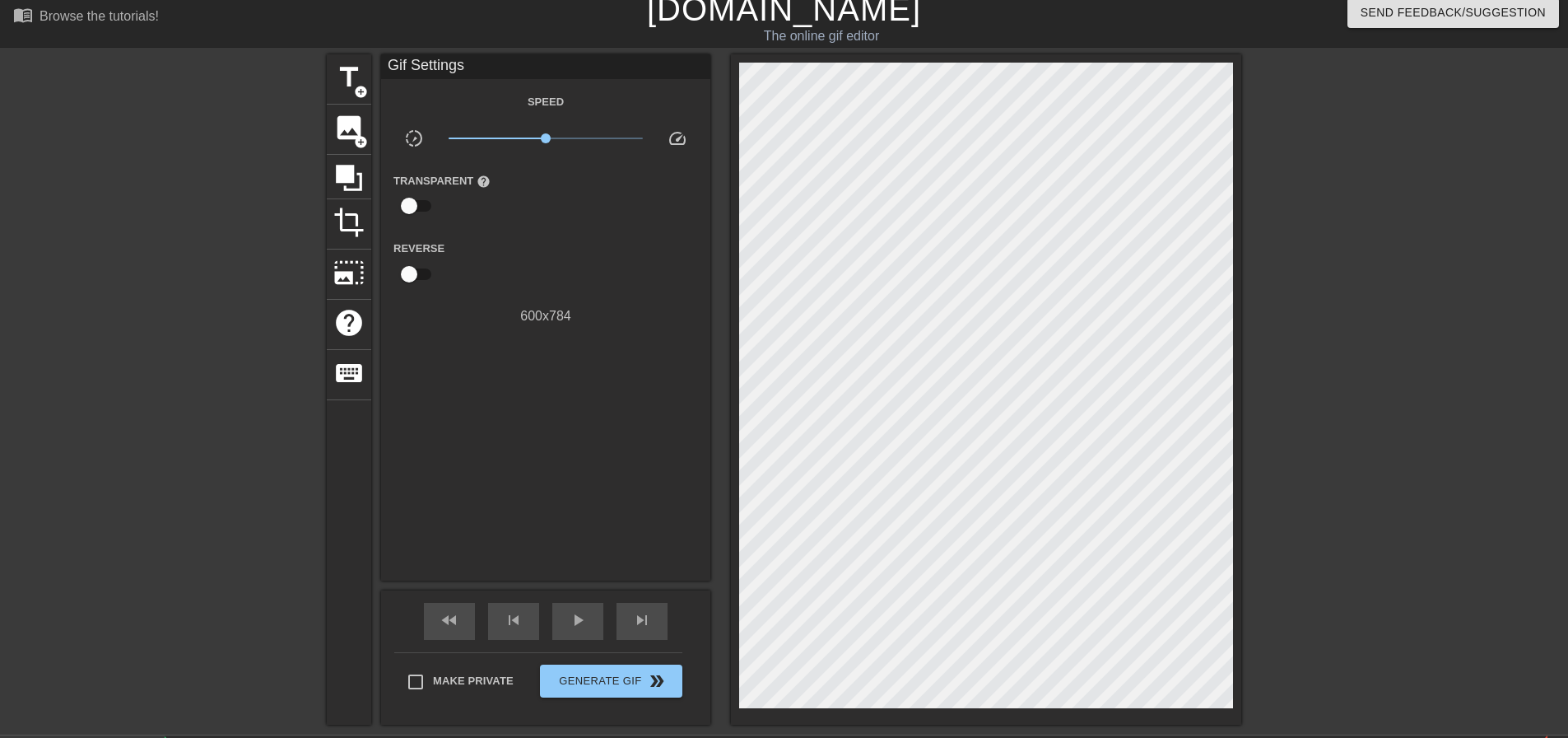
scroll to position [0, 0]
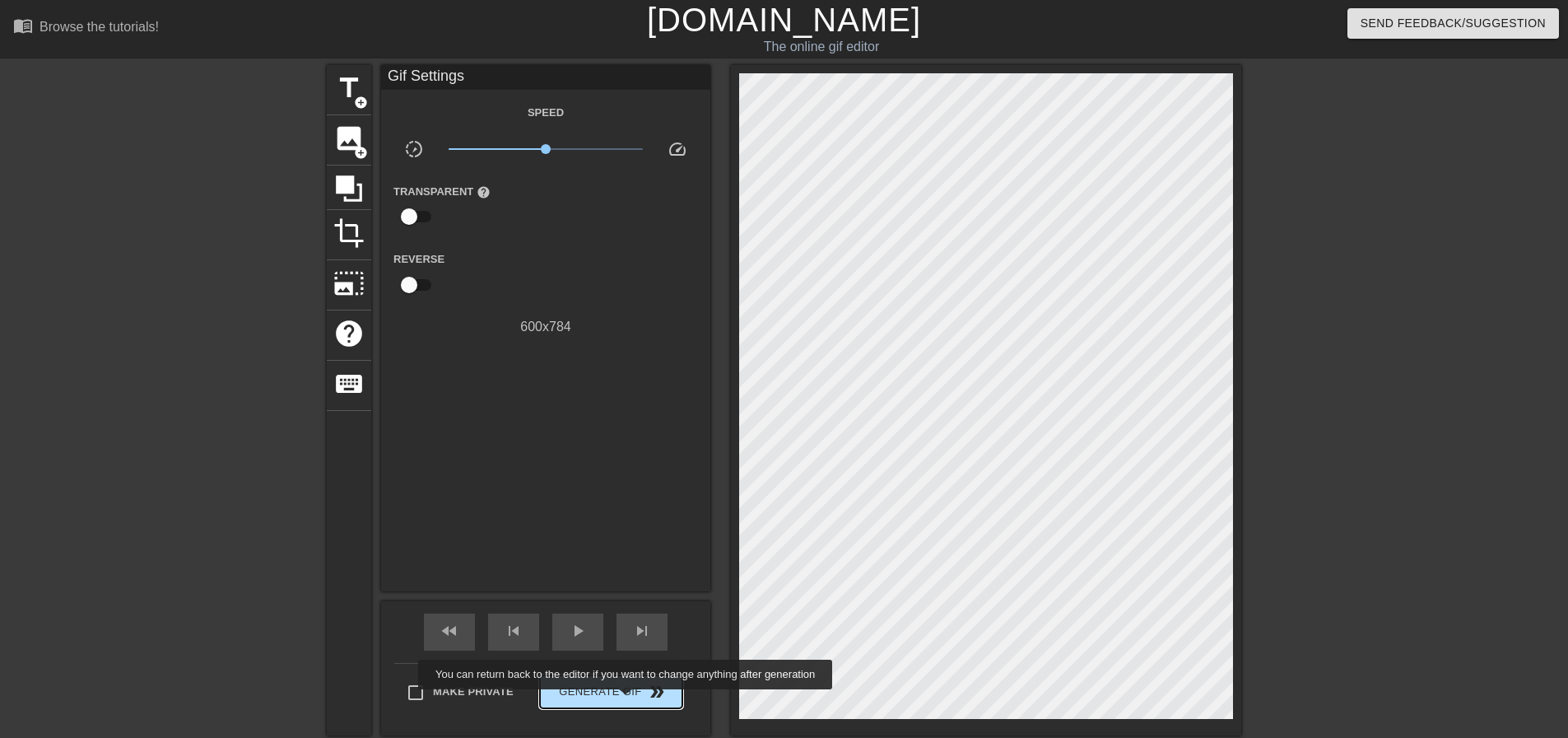
click at [627, 701] on button "Generate Gif double_arrow" at bounding box center [611, 692] width 142 height 33
